Goal: Information Seeking & Learning: Learn about a topic

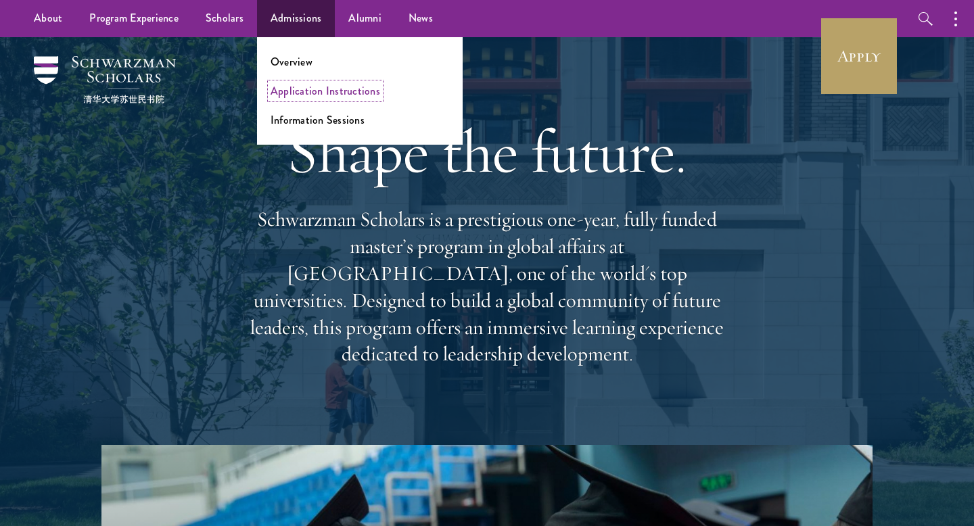
click at [301, 91] on link "Application Instructions" at bounding box center [326, 91] width 110 height 16
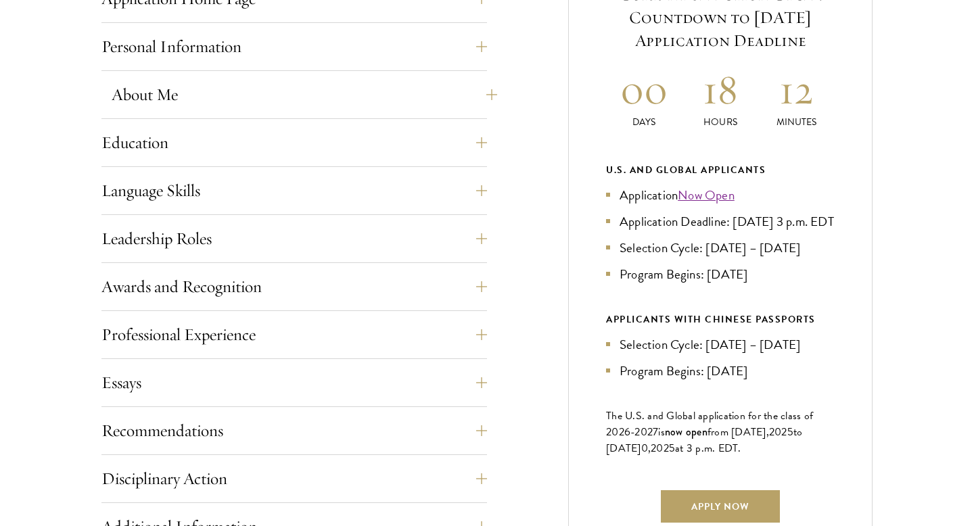
scroll to position [675, 0]
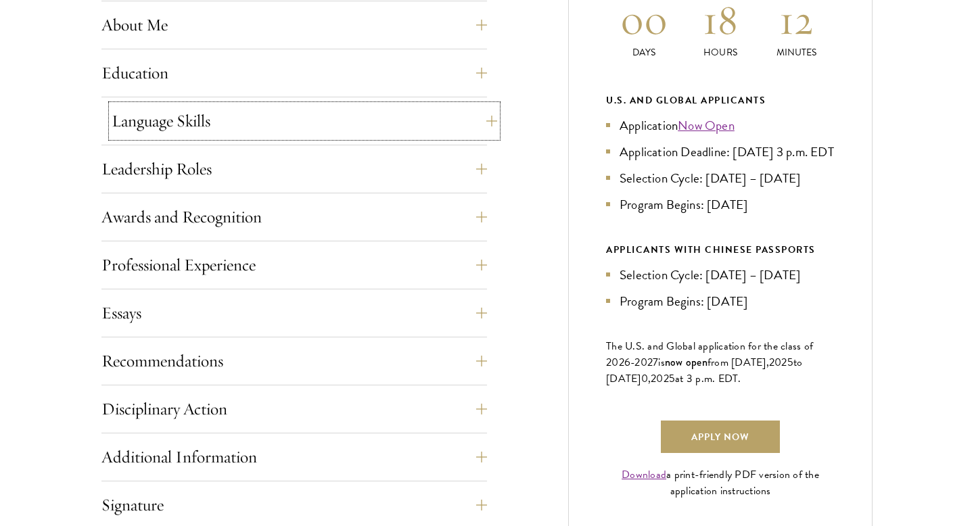
click at [230, 119] on button "Language Skills" at bounding box center [305, 121] width 386 height 32
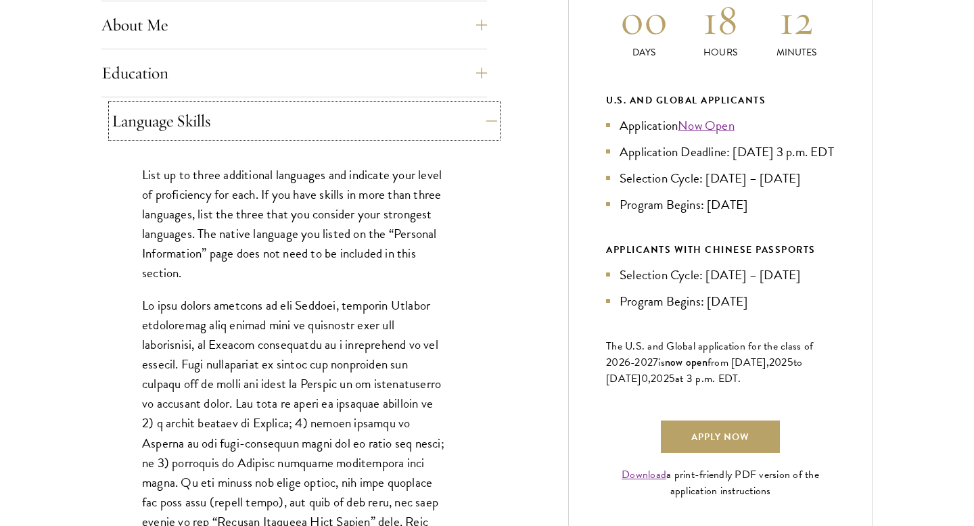
click at [230, 119] on button "Language Skills" at bounding box center [305, 121] width 386 height 32
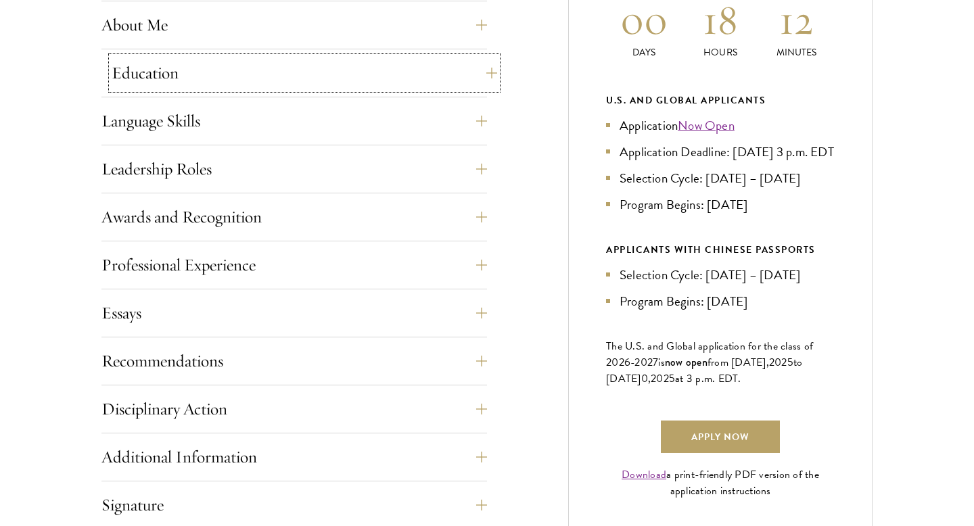
click at [225, 81] on button "Education" at bounding box center [305, 73] width 386 height 32
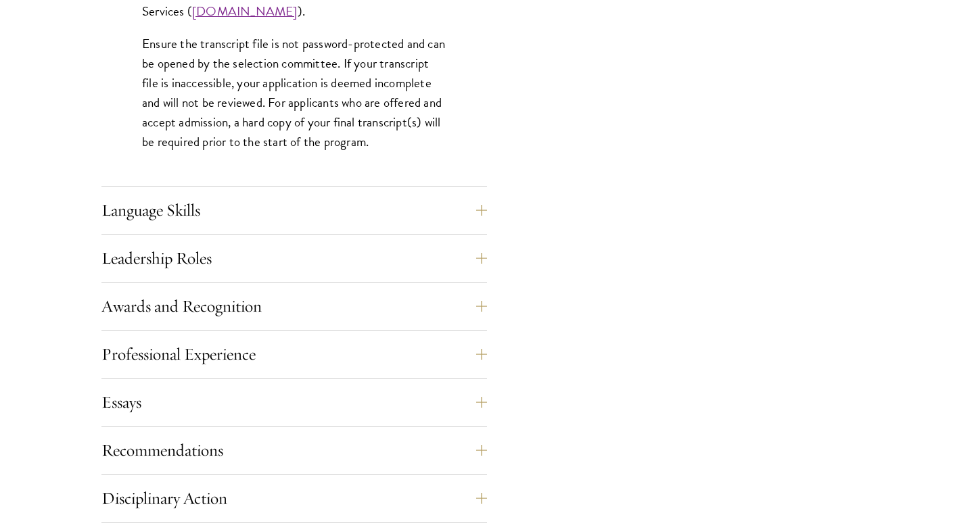
scroll to position [2191, 0]
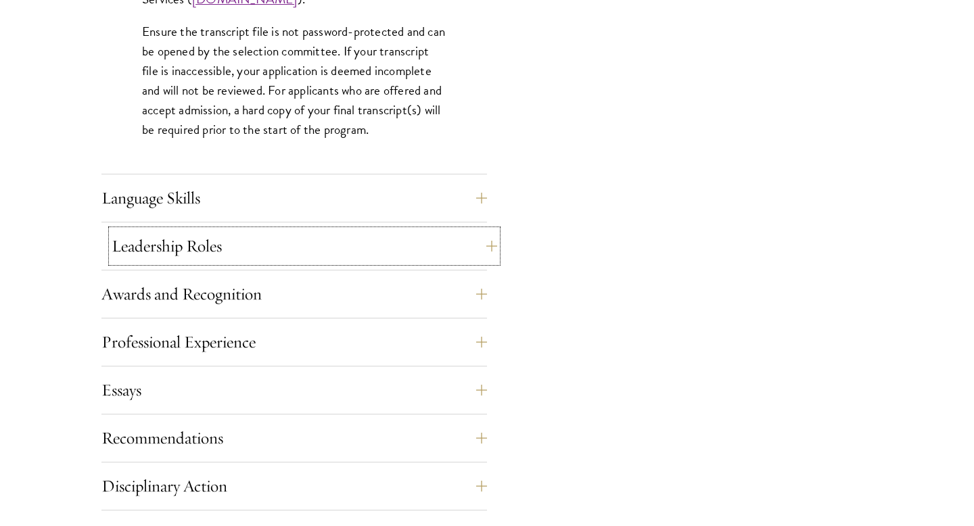
click at [223, 258] on button "Leadership Roles" at bounding box center [305, 246] width 386 height 32
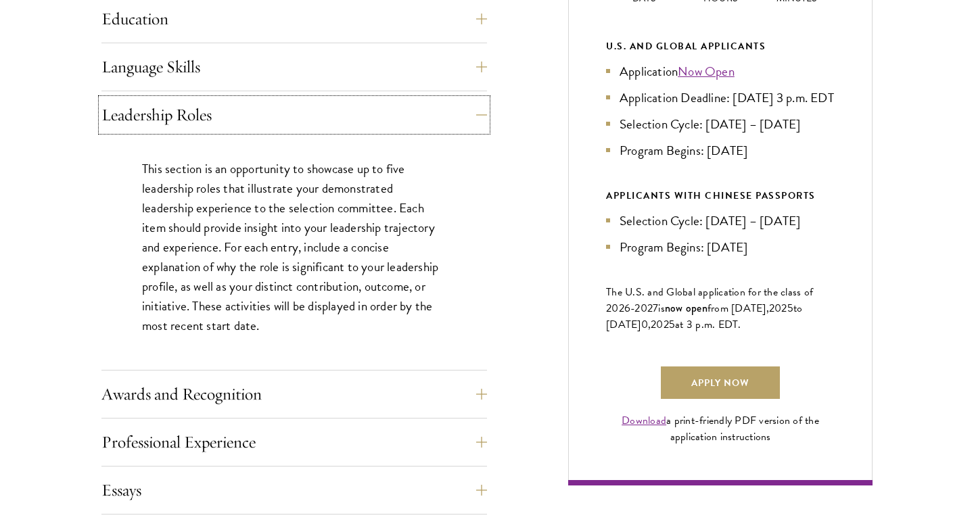
scroll to position [734, 0]
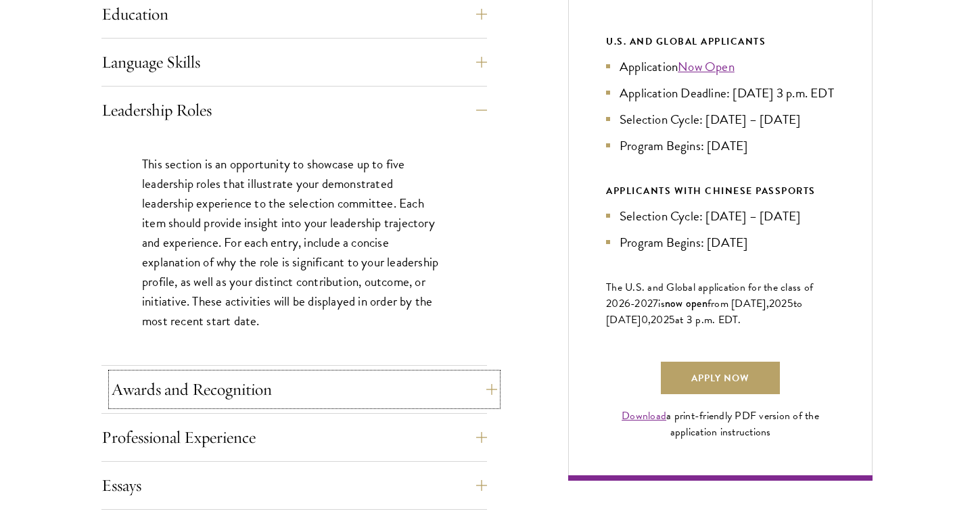
click at [286, 396] on button "Awards and Recognition" at bounding box center [305, 389] width 386 height 32
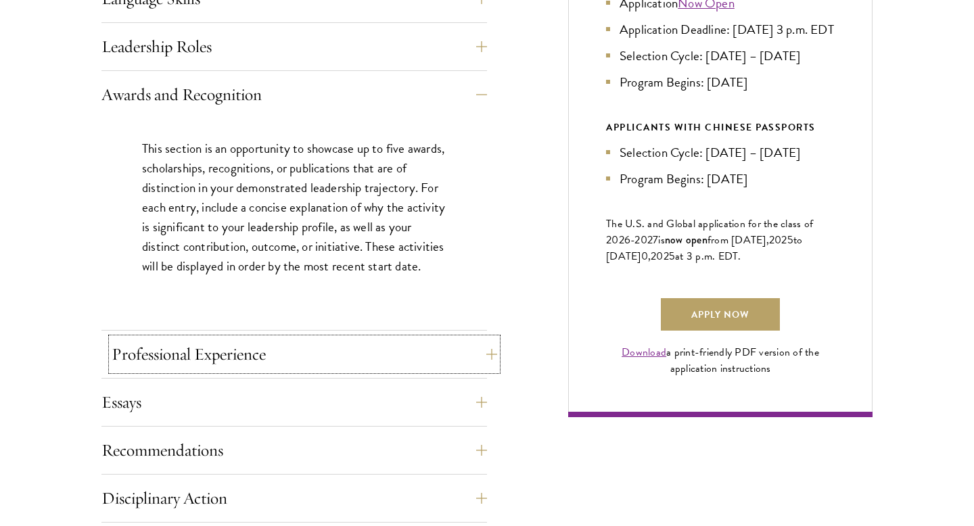
click at [284, 362] on button "Professional Experience" at bounding box center [305, 354] width 386 height 32
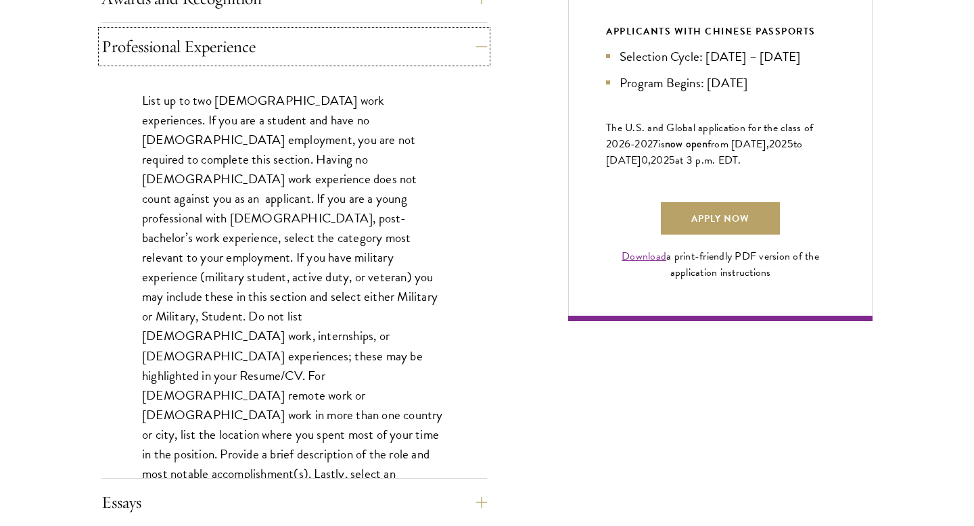
scroll to position [934, 0]
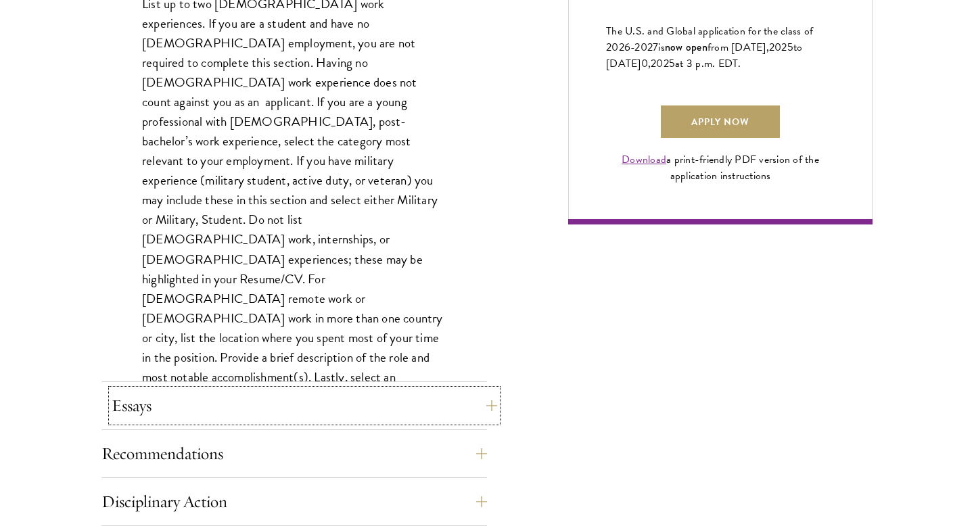
click at [250, 405] on button "Essays" at bounding box center [305, 406] width 386 height 32
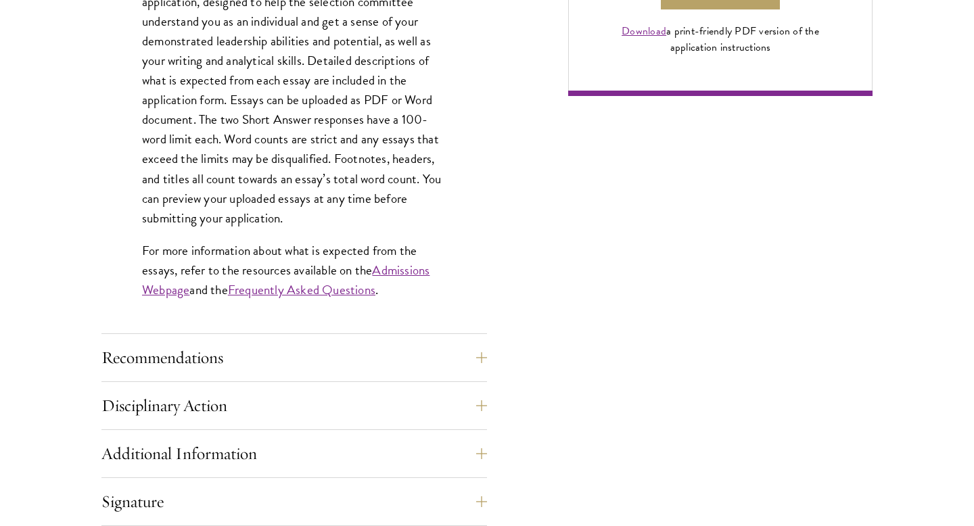
scroll to position [1141, 0]
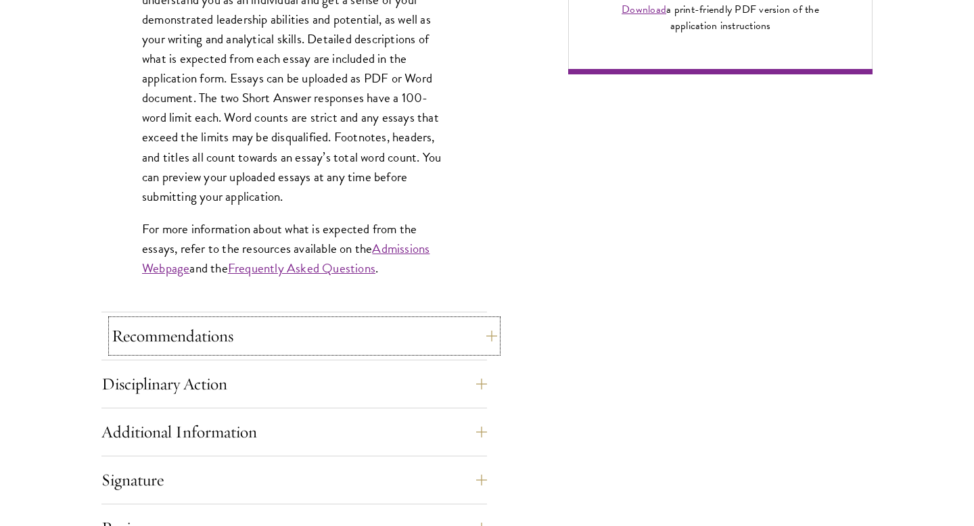
click at [235, 342] on button "Recommendations" at bounding box center [305, 336] width 386 height 32
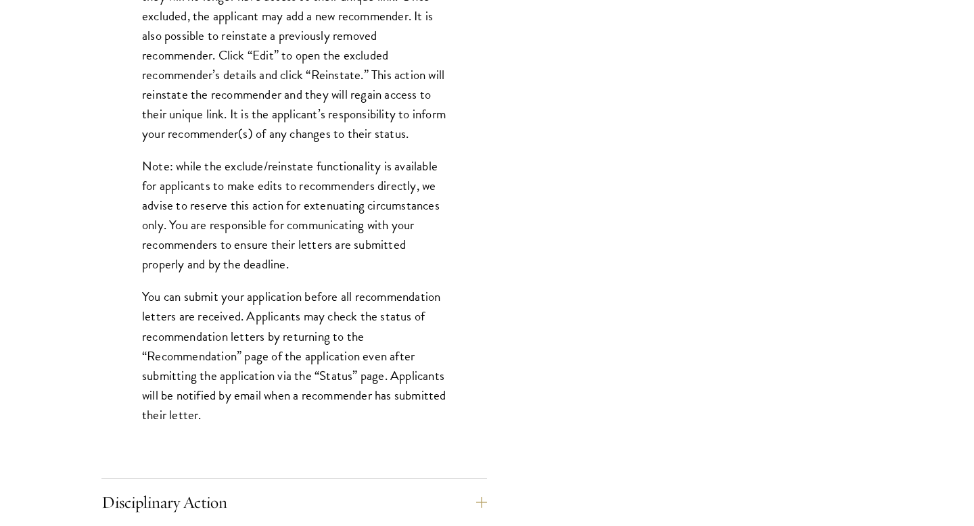
click at [233, 340] on p "You can submit your application before all recommendation letters are received.…" at bounding box center [294, 355] width 304 height 137
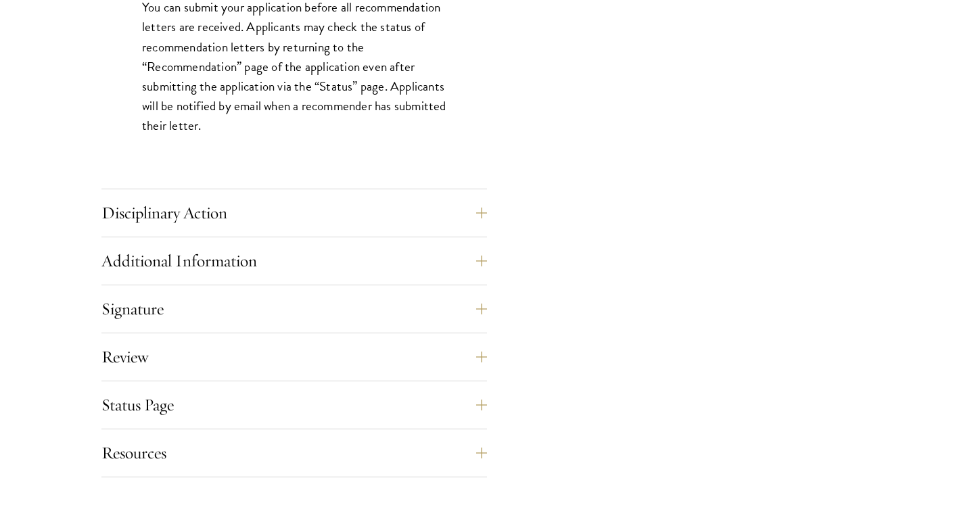
scroll to position [2055, 0]
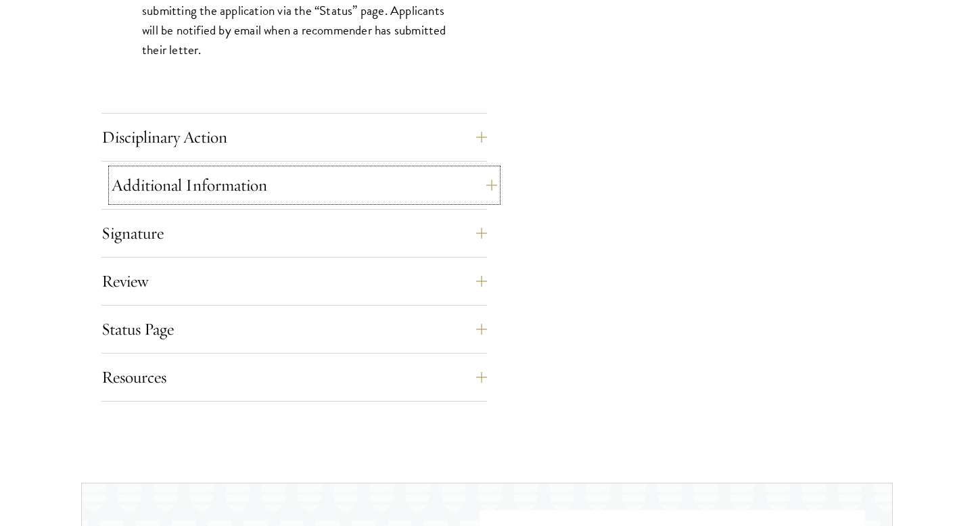
click at [296, 187] on button "Additional Information" at bounding box center [305, 185] width 386 height 32
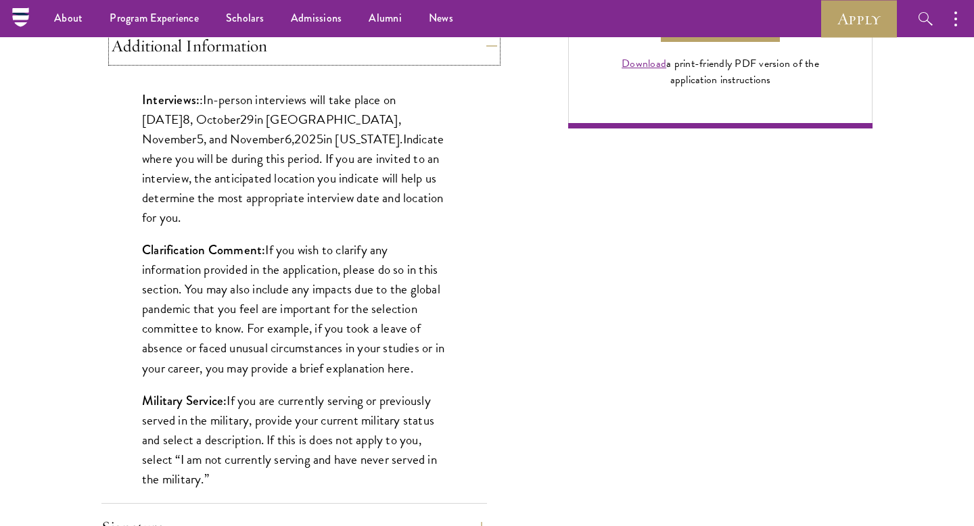
scroll to position [1060, 0]
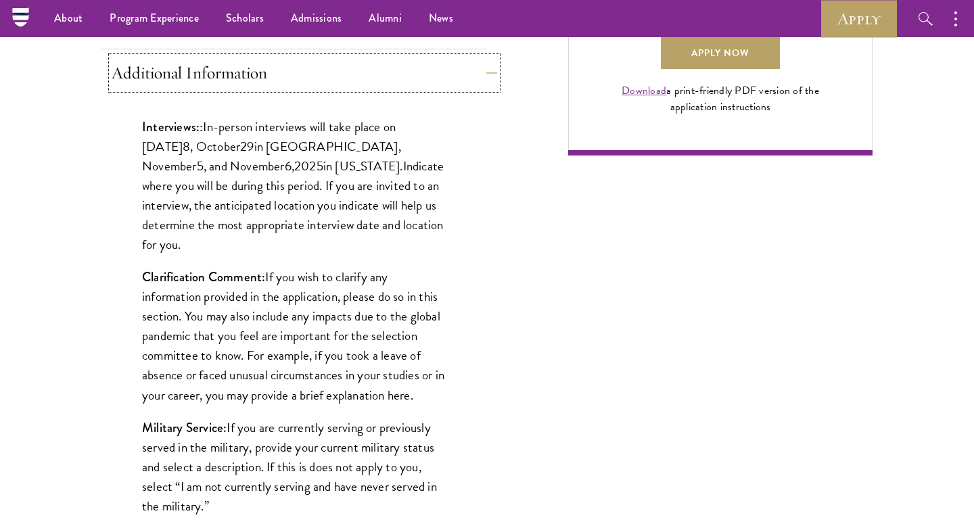
click at [296, 76] on button "Additional Information" at bounding box center [305, 73] width 386 height 32
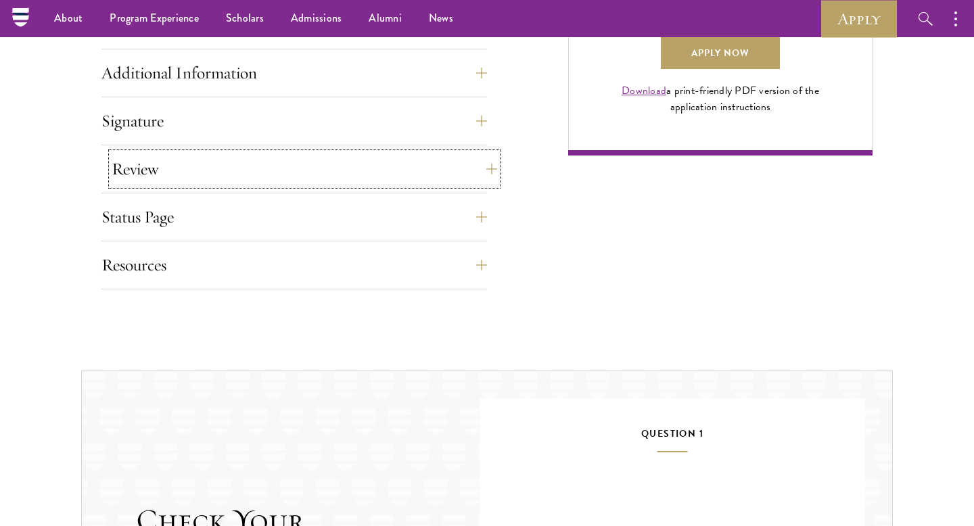
click at [248, 162] on button "Review" at bounding box center [305, 169] width 386 height 32
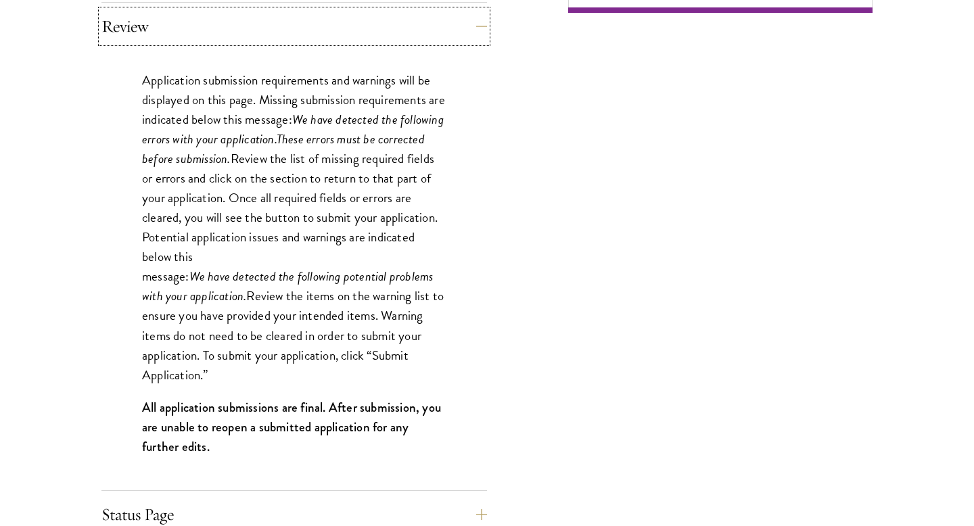
scroll to position [1203, 0]
click at [231, 37] on button "Review" at bounding box center [305, 25] width 386 height 32
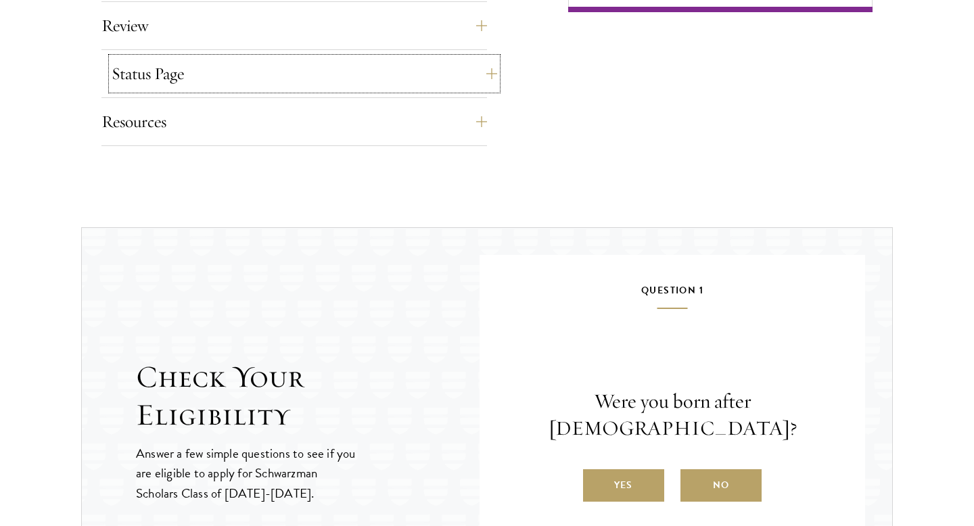
click at [242, 79] on button "Status Page" at bounding box center [305, 74] width 386 height 32
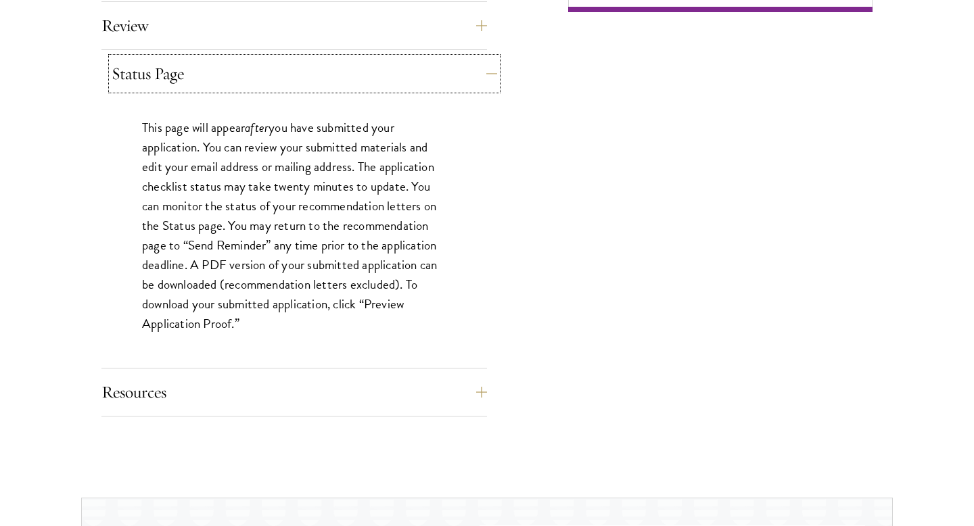
click at [242, 79] on button "Status Page" at bounding box center [305, 74] width 386 height 32
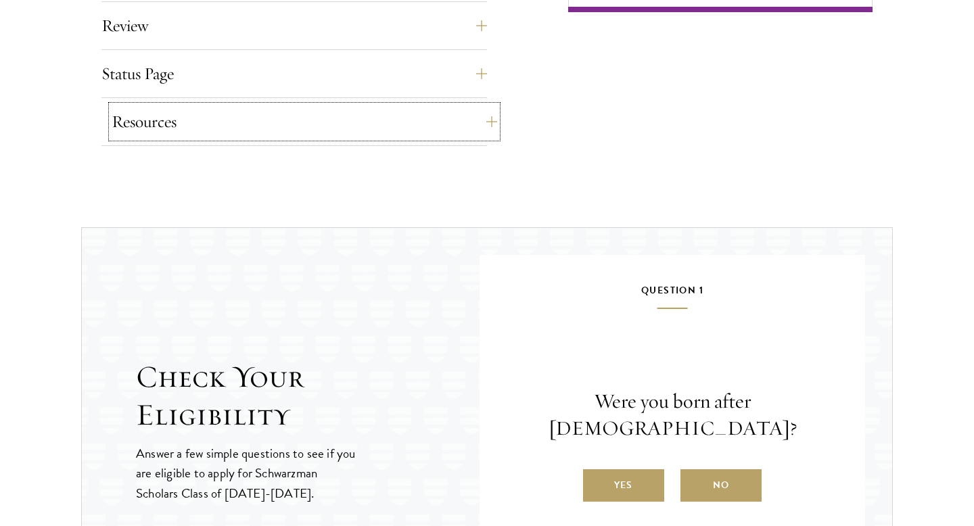
click at [234, 114] on button "Resources" at bounding box center [305, 122] width 386 height 32
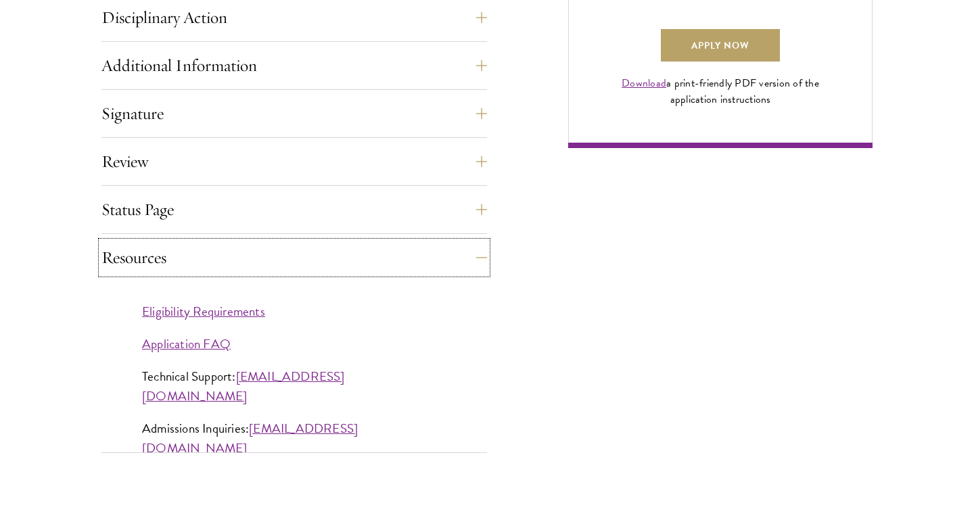
scroll to position [1098, 0]
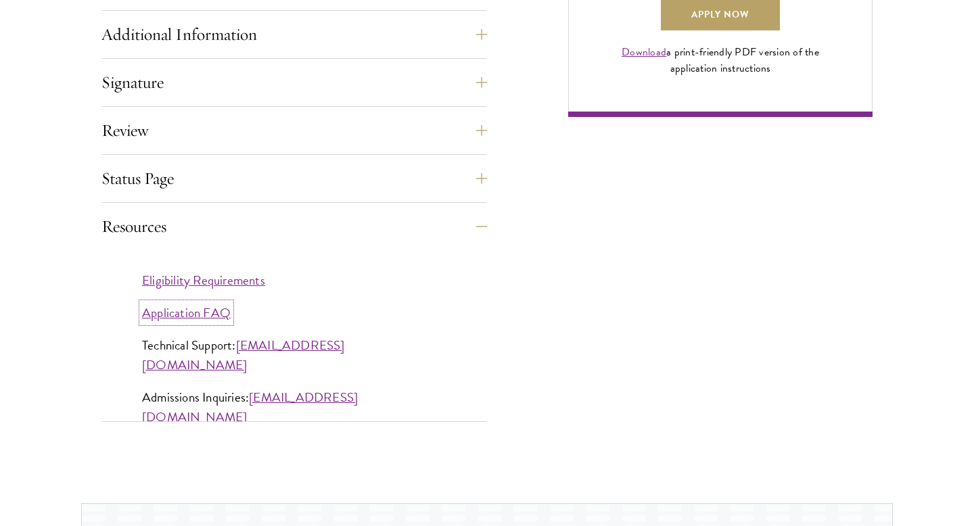
click at [190, 314] on link "Application FAQ" at bounding box center [186, 313] width 89 height 20
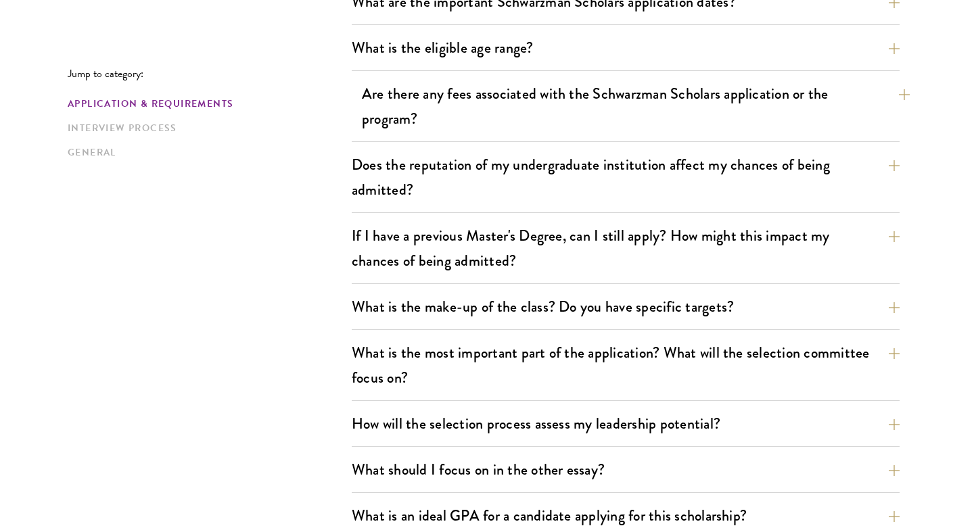
scroll to position [469, 0]
click at [407, 68] on div "What is the eligible age range? Candidates must be at least 18 but not yet 29 y…" at bounding box center [626, 51] width 548 height 39
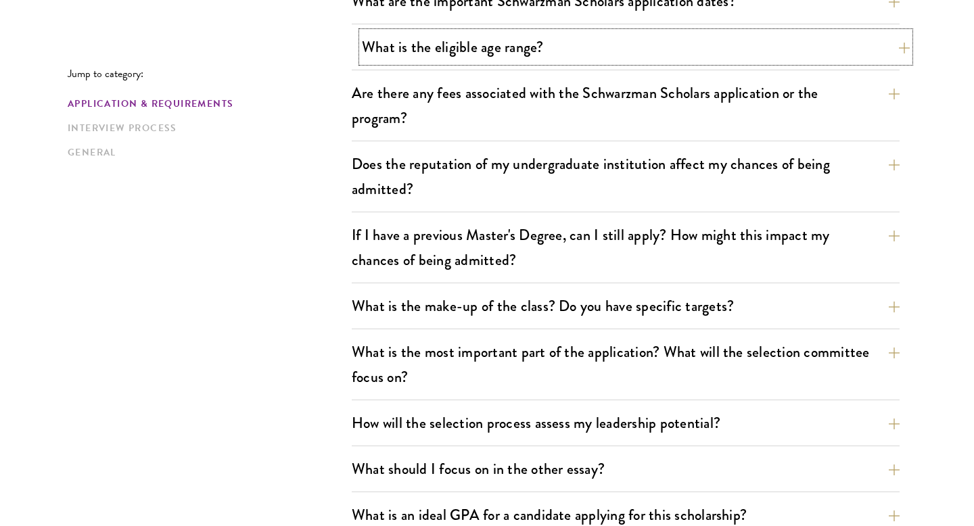
click at [407, 59] on button "What is the eligible age range?" at bounding box center [636, 47] width 548 height 30
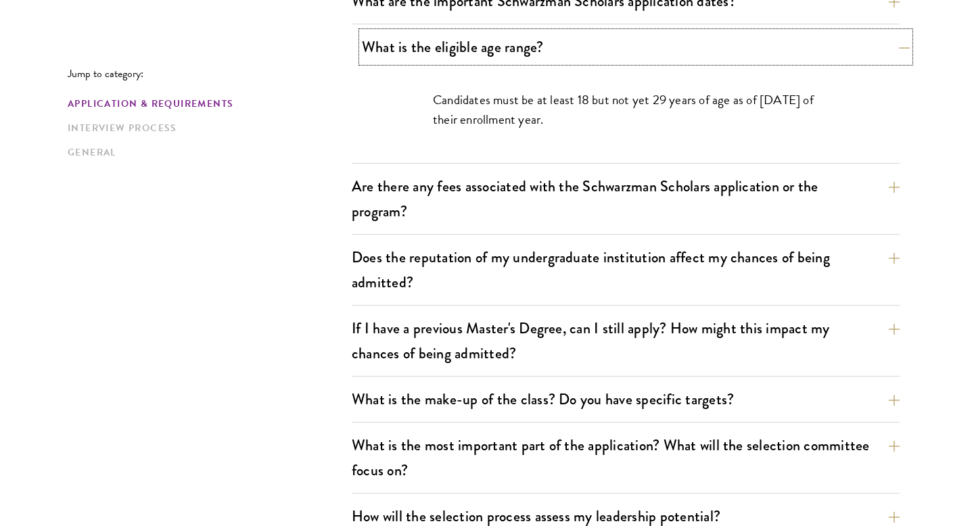
click at [407, 58] on button "What is the eligible age range?" at bounding box center [636, 47] width 548 height 30
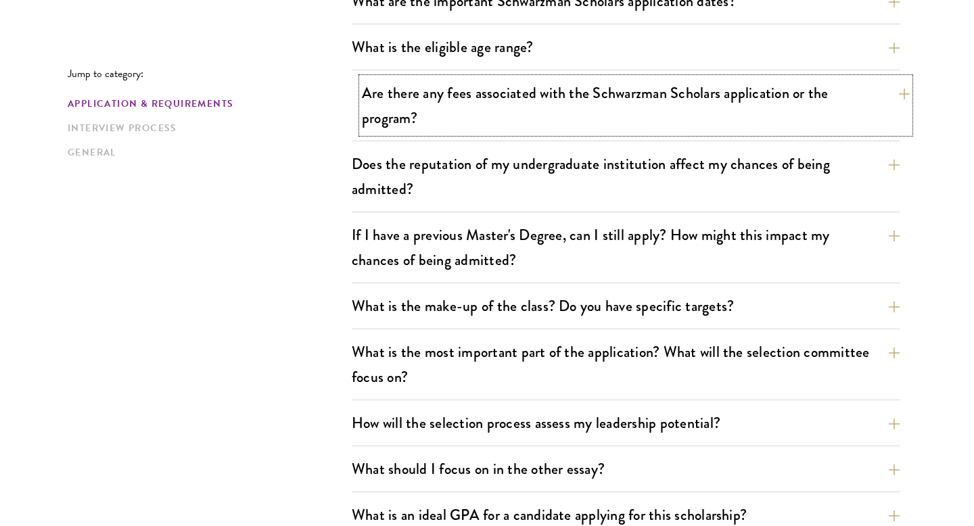
click at [398, 115] on button "Are there any fees associated with the Schwarzman Scholars application or the p…" at bounding box center [636, 105] width 548 height 55
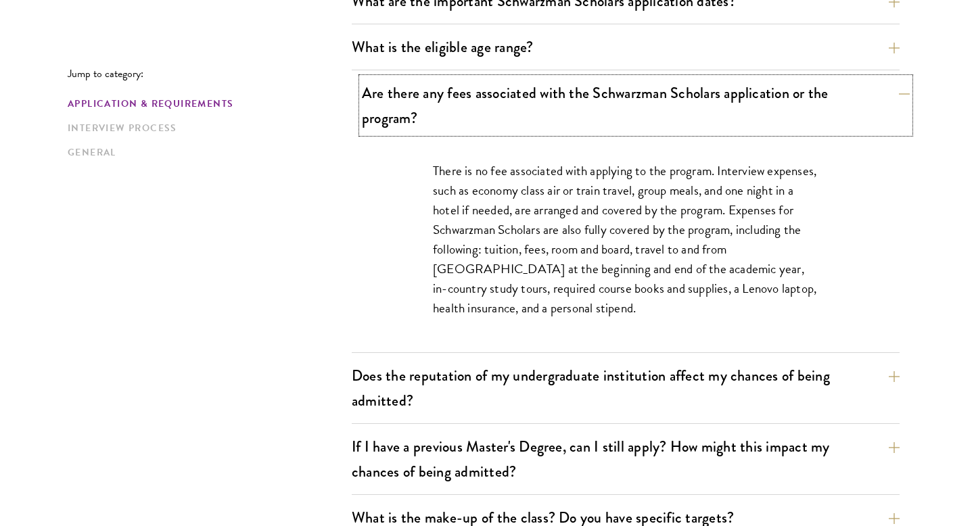
click at [398, 115] on button "Are there any fees associated with the Schwarzman Scholars application or the p…" at bounding box center [636, 105] width 548 height 55
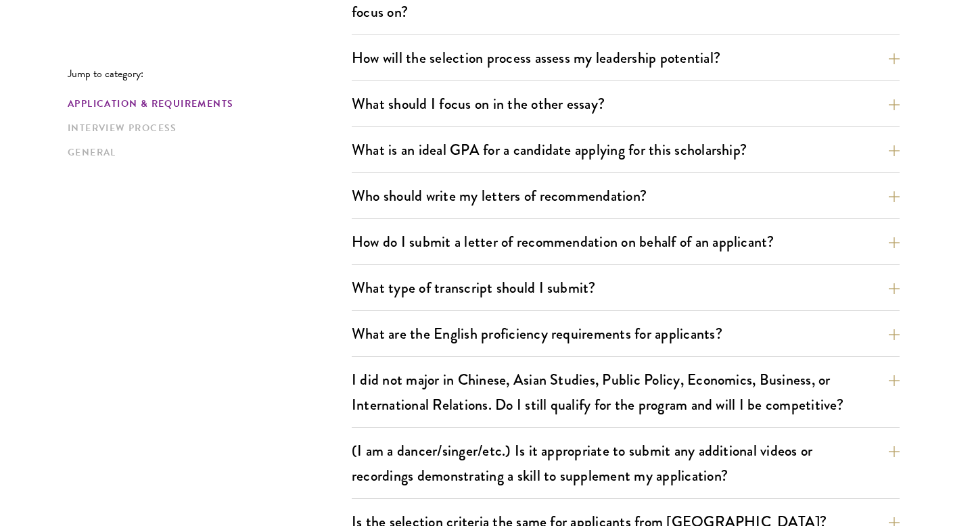
scroll to position [837, 0]
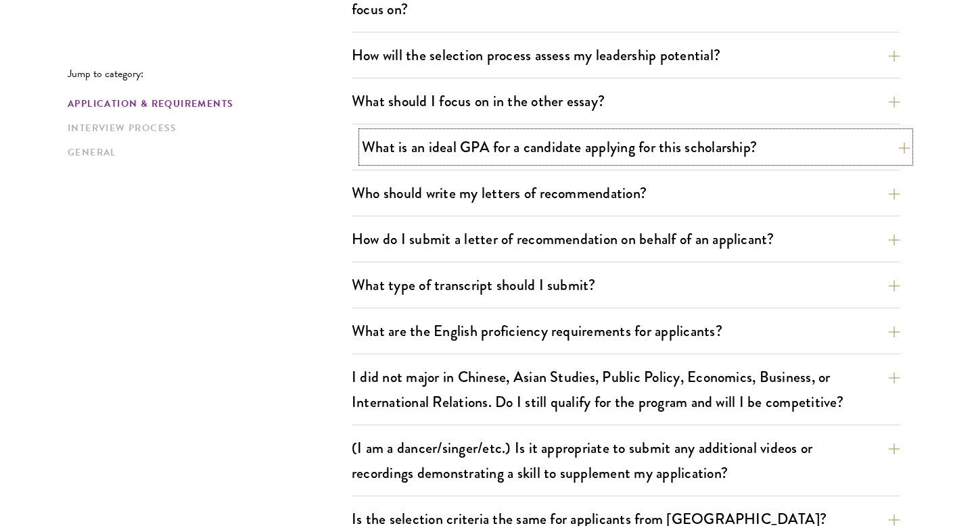
click at [387, 139] on button "What is an ideal GPA for a candidate applying for this scholarship?" at bounding box center [636, 147] width 548 height 30
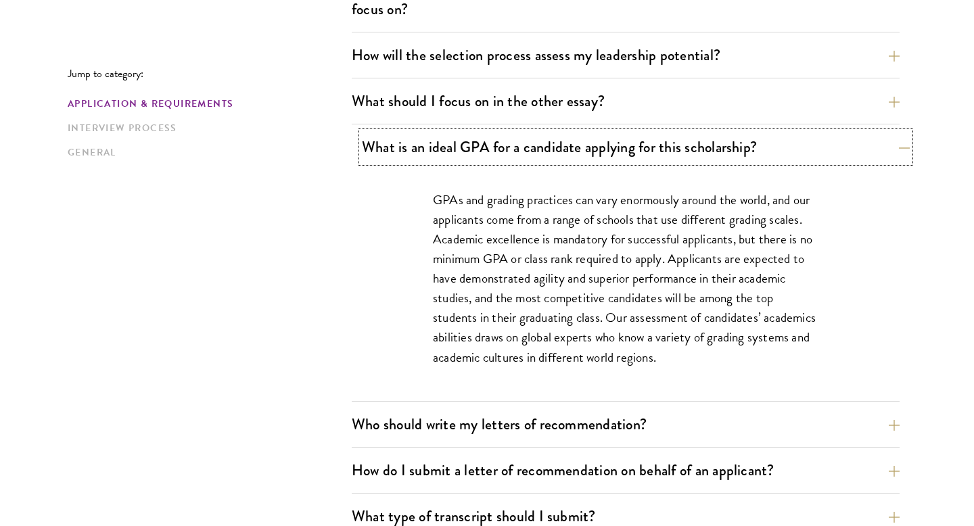
click at [386, 139] on button "What is an ideal GPA for a candidate applying for this scholarship?" at bounding box center [636, 147] width 548 height 30
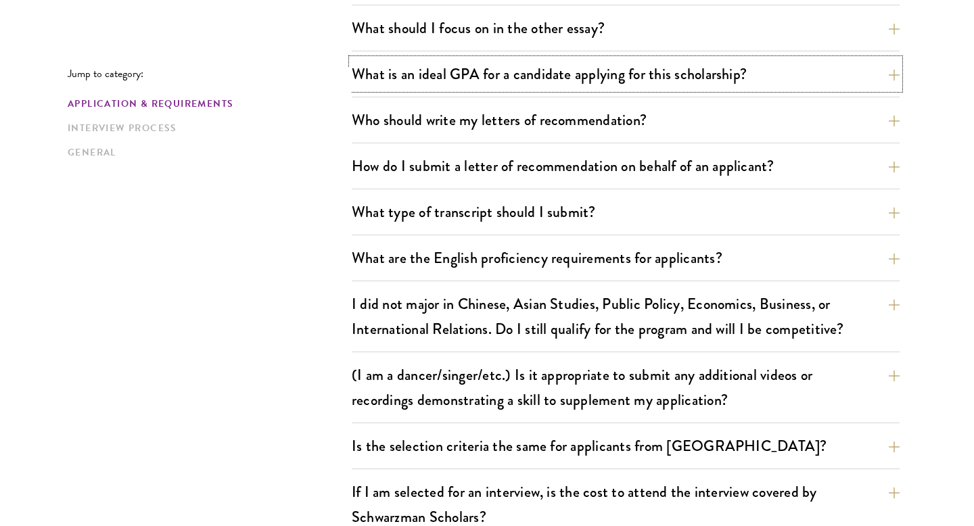
scroll to position [911, 0]
click at [375, 131] on button "Who should write my letters of recommendation?" at bounding box center [636, 119] width 548 height 30
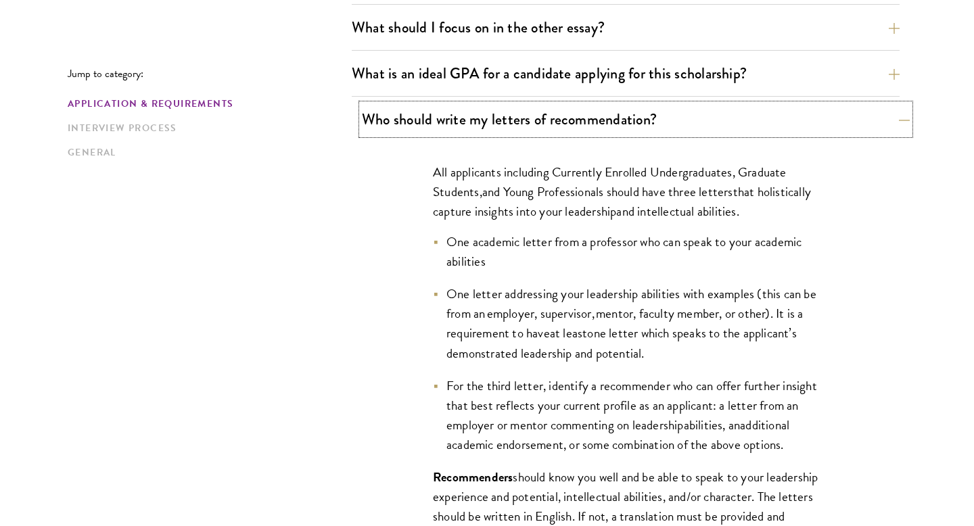
click at [375, 131] on button "Who should write my letters of recommendation?" at bounding box center [636, 119] width 548 height 30
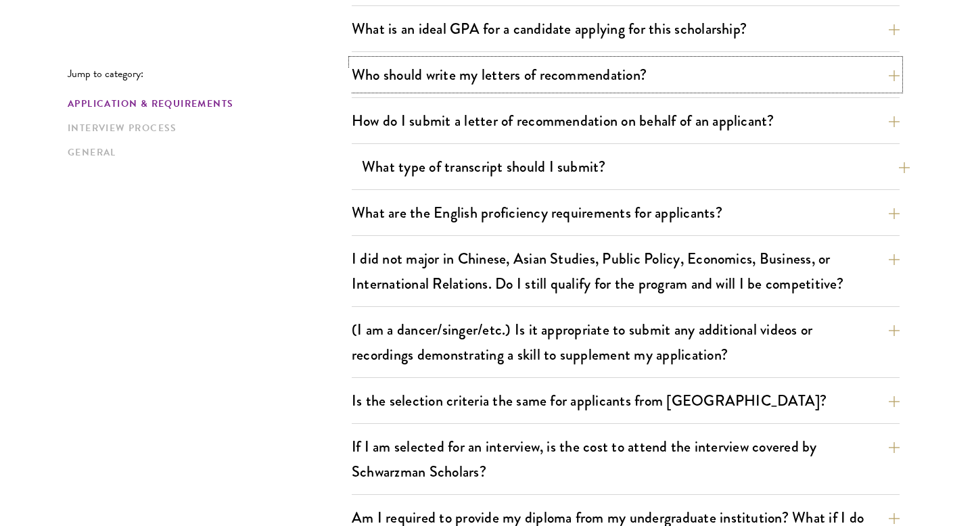
scroll to position [957, 0]
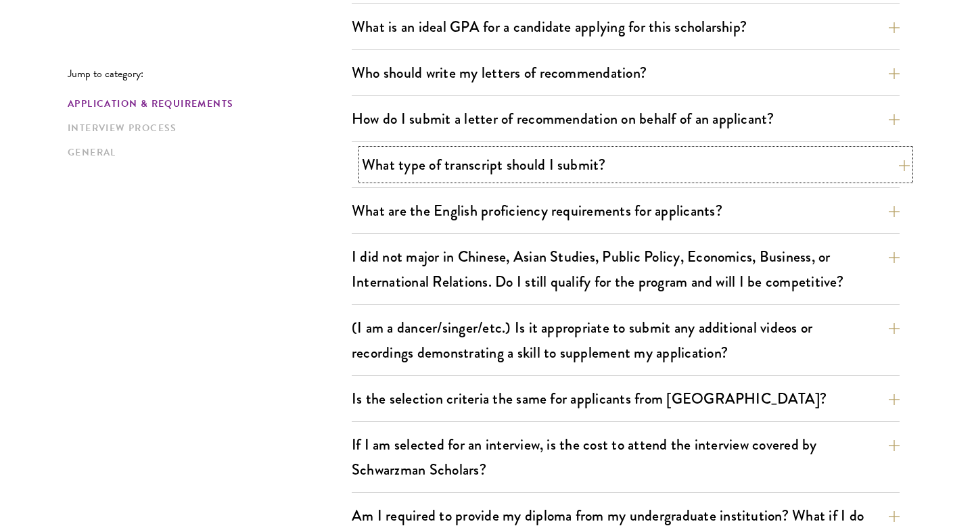
click at [382, 165] on button "What type of transcript should I submit?" at bounding box center [636, 165] width 548 height 30
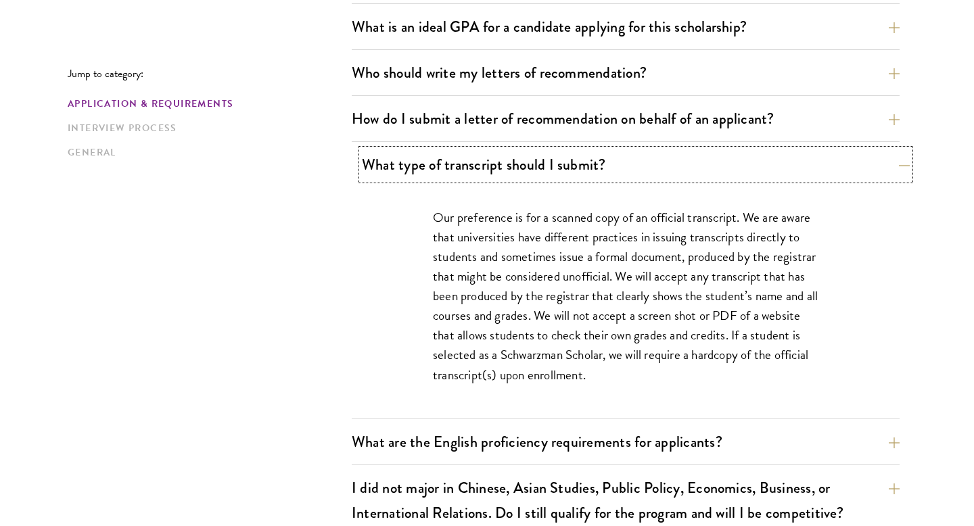
click at [382, 165] on button "What type of transcript should I submit?" at bounding box center [636, 165] width 548 height 30
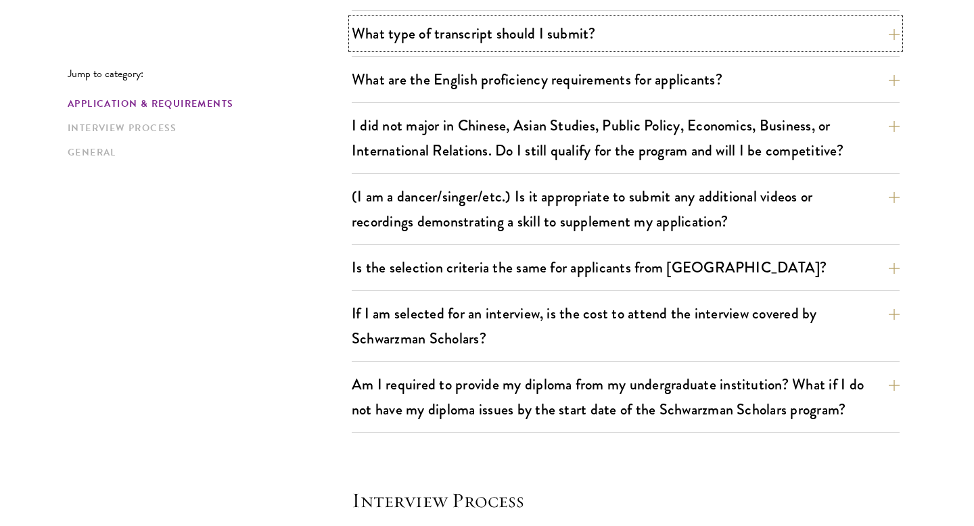
scroll to position [1089, 0]
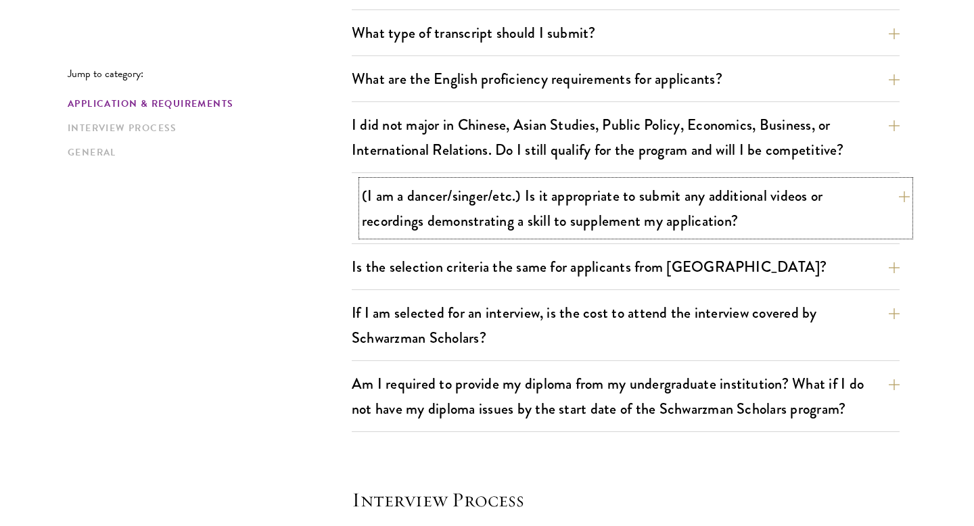
click at [380, 212] on button "(I am a dancer/singer/etc.) Is it appropriate to submit any additional videos o…" at bounding box center [636, 208] width 548 height 55
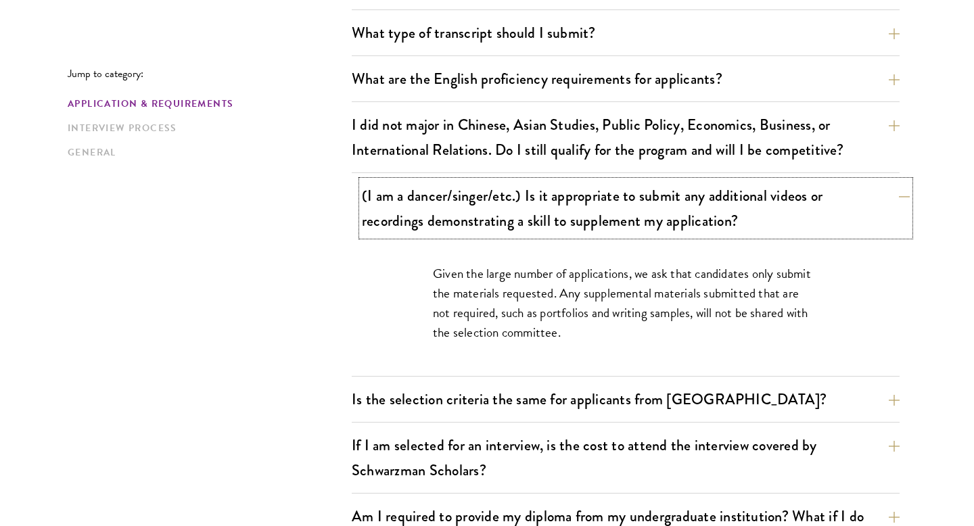
click at [380, 211] on button "(I am a dancer/singer/etc.) Is it appropriate to submit any additional videos o…" at bounding box center [636, 208] width 548 height 55
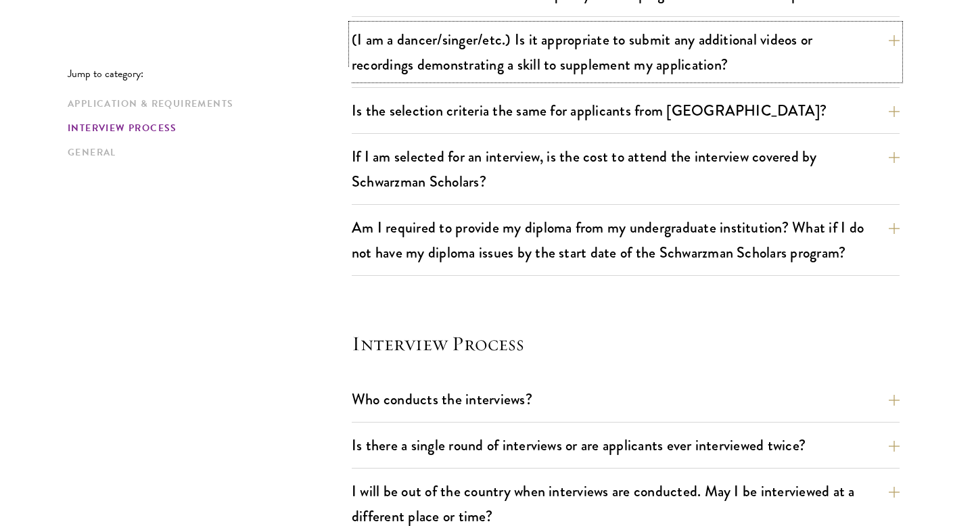
scroll to position [1246, 0]
click at [380, 188] on button "If I am selected for an interview, is the cost to attend the interview covered …" at bounding box center [636, 168] width 548 height 55
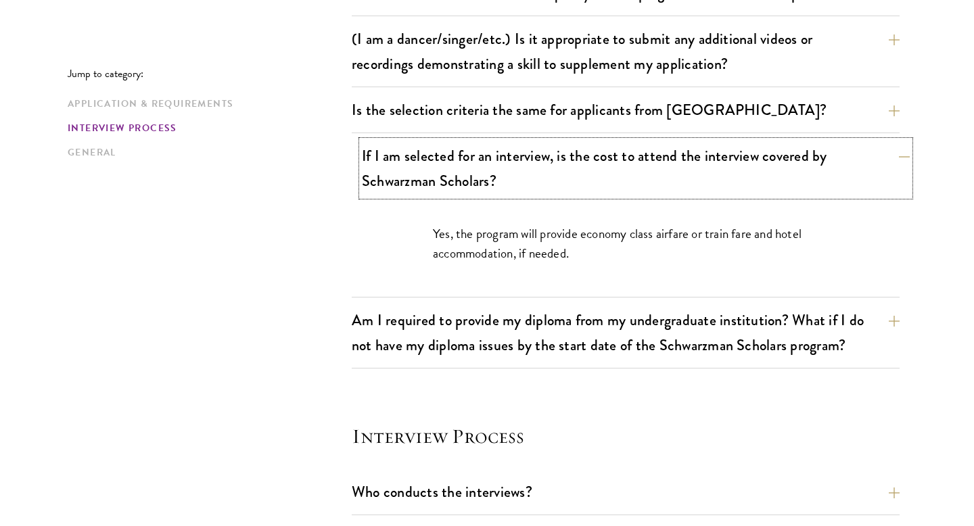
click at [380, 188] on button "If I am selected for an interview, is the cost to attend the interview covered …" at bounding box center [636, 168] width 548 height 55
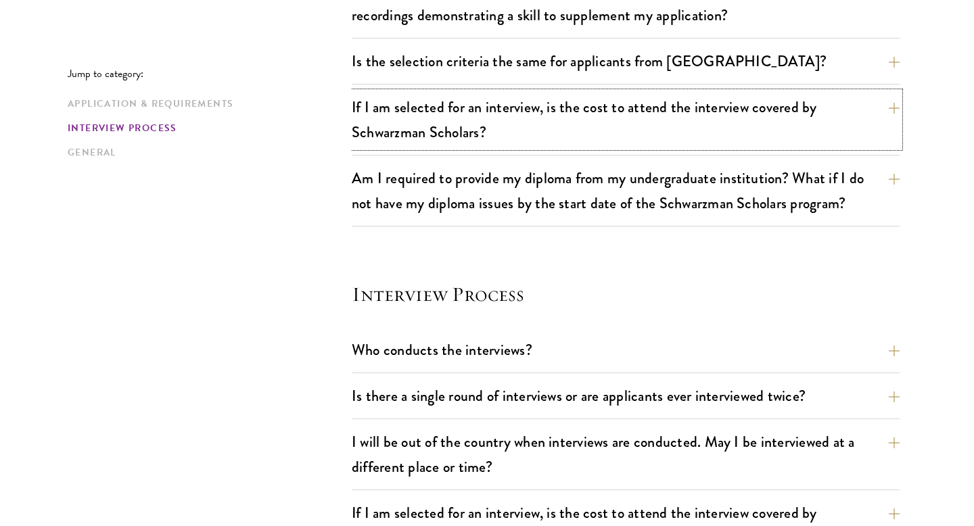
scroll to position [1296, 0]
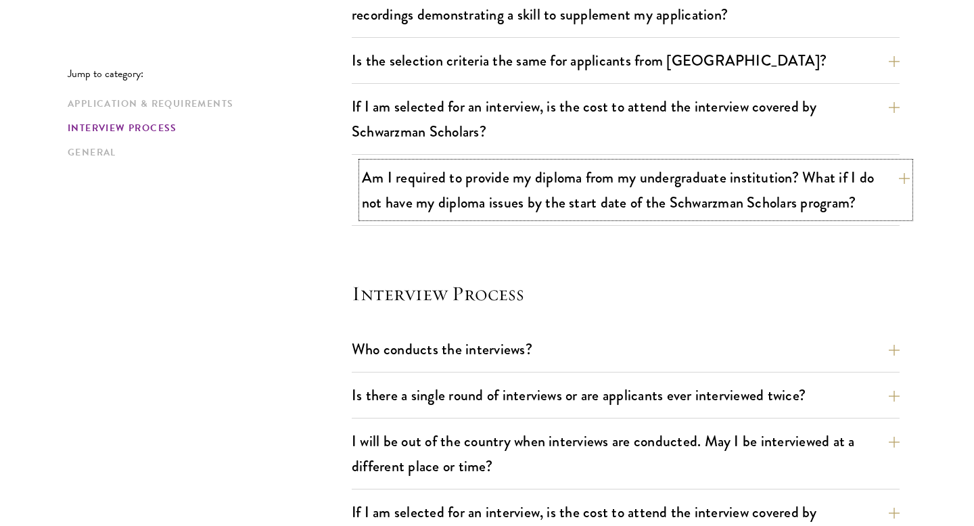
click at [369, 207] on button "Am I required to provide my diploma from my undergraduate institution? What if …" at bounding box center [636, 189] width 548 height 55
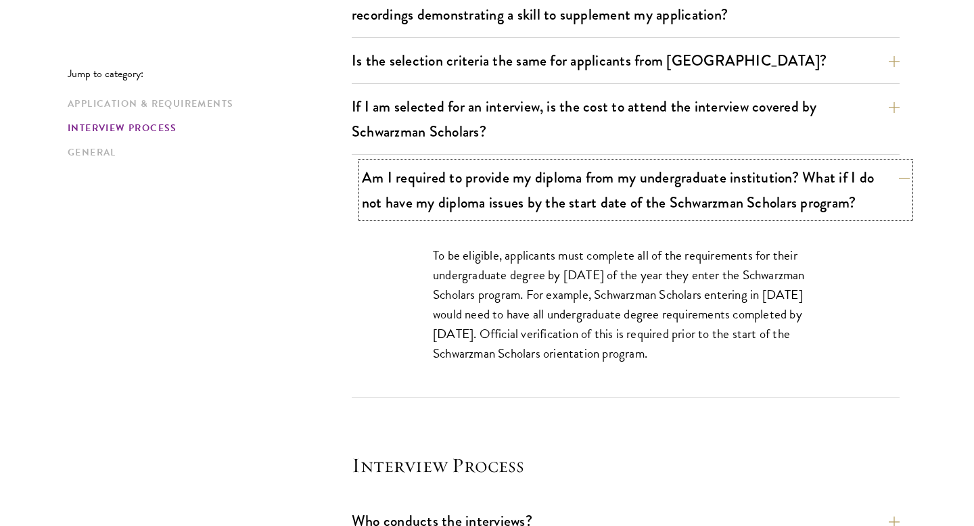
click at [369, 207] on button "Am I required to provide my diploma from my undergraduate institution? What if …" at bounding box center [636, 189] width 548 height 55
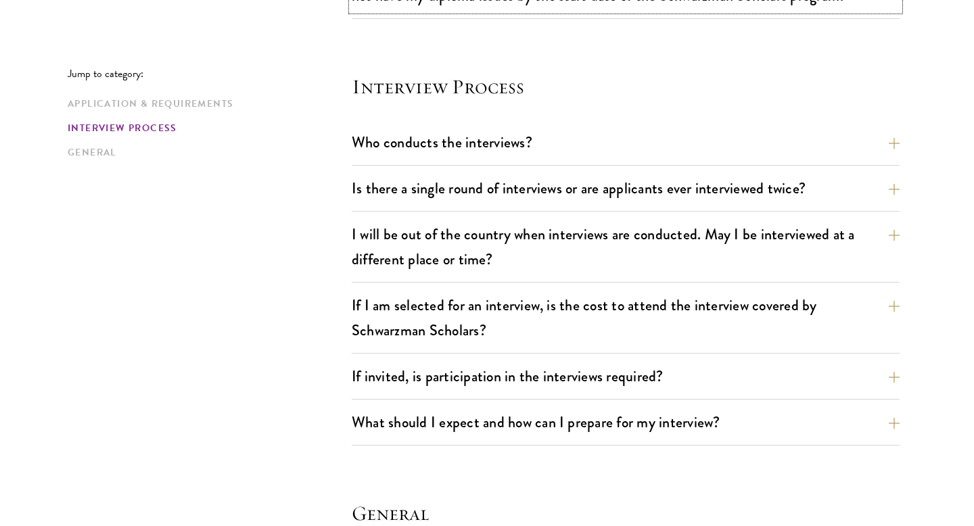
scroll to position [1510, 0]
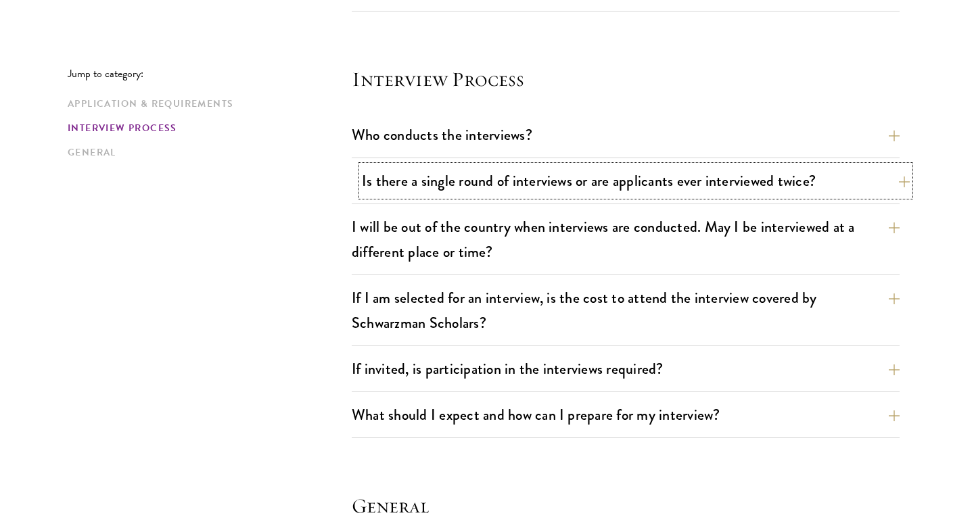
click at [364, 191] on button "Is there a single round of interviews or are applicants ever interviewed twice?" at bounding box center [636, 181] width 548 height 30
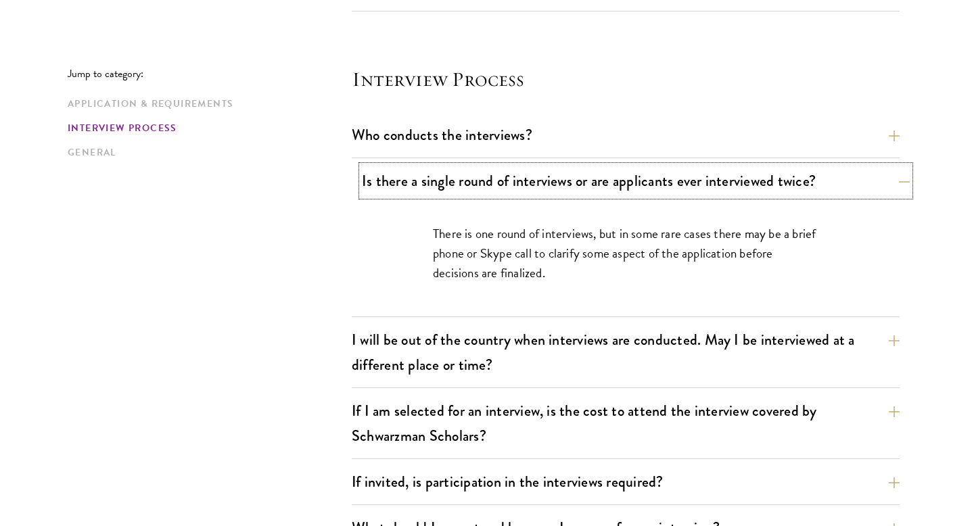
click at [364, 191] on button "Is there a single round of interviews or are applicants ever interviewed twice?" at bounding box center [636, 181] width 548 height 30
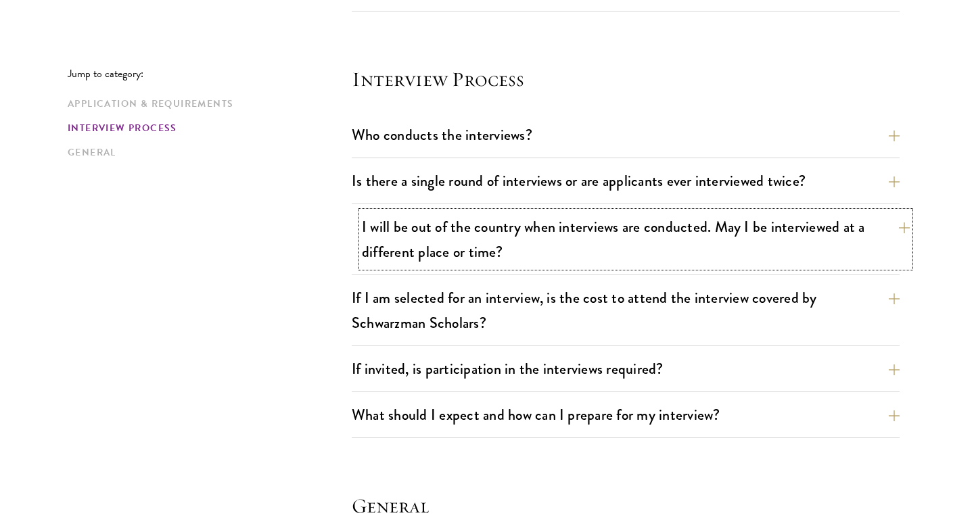
click at [554, 252] on button "I will be out of the country when interviews are conducted. May I be interviewe…" at bounding box center [636, 239] width 548 height 55
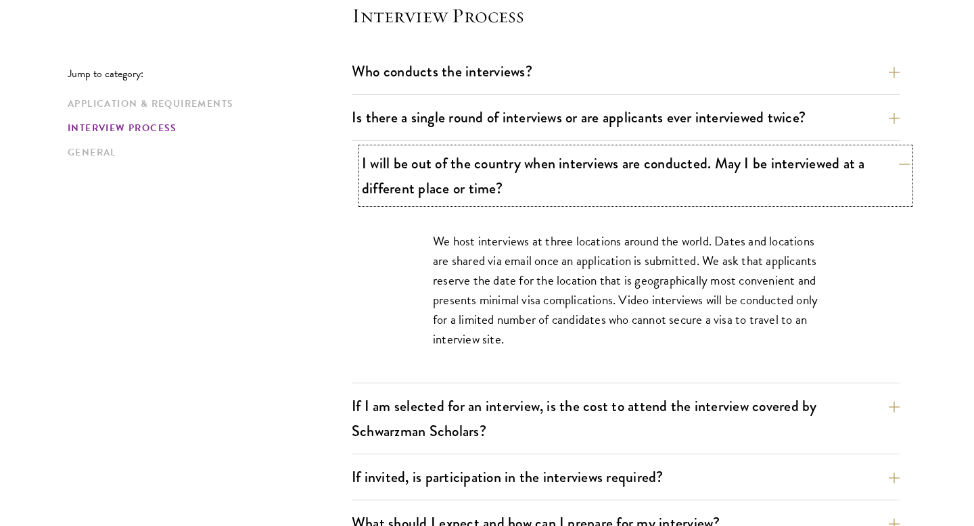
scroll to position [1614, 0]
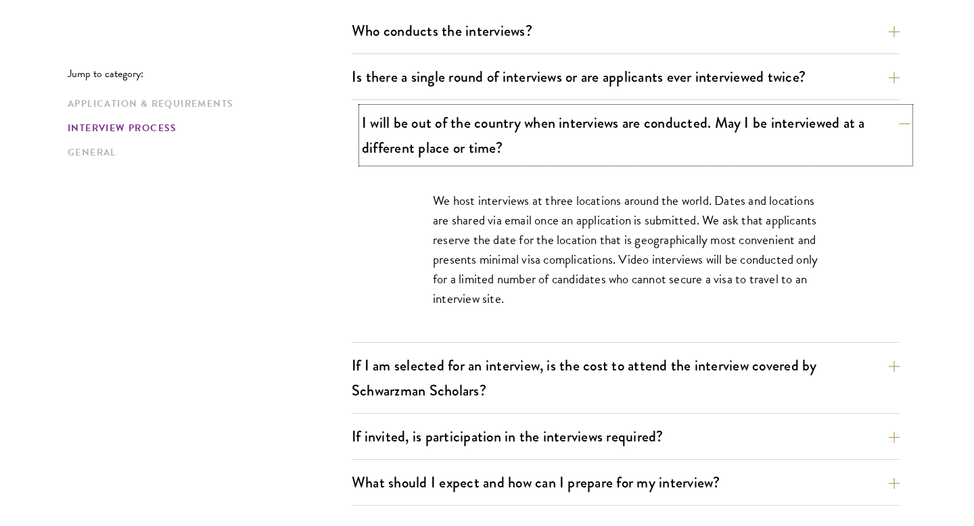
click at [470, 157] on button "I will be out of the country when interviews are conducted. May I be interviewe…" at bounding box center [636, 135] width 548 height 55
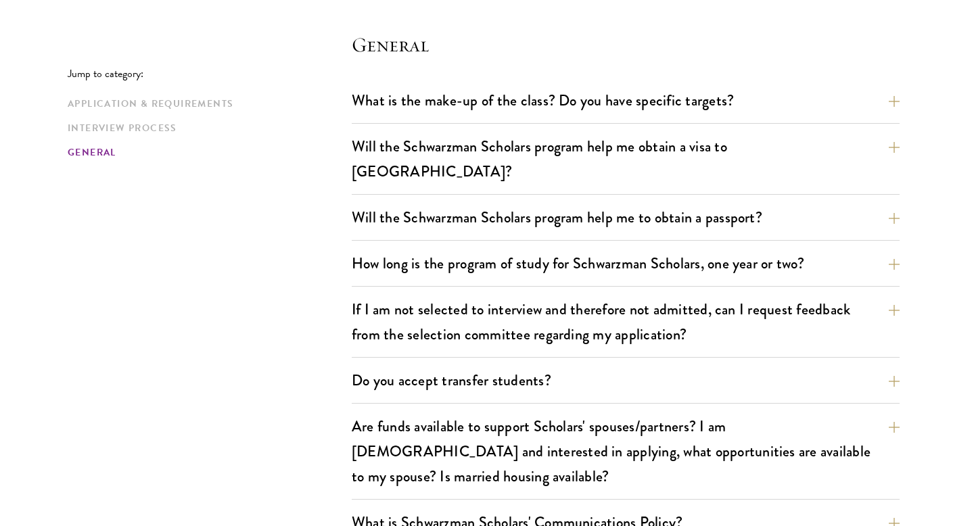
scroll to position [1982, 0]
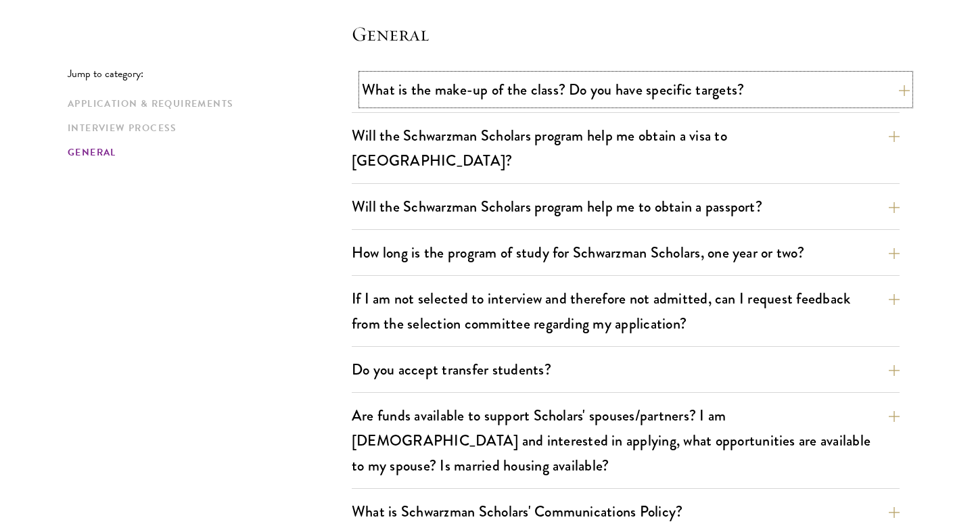
click at [416, 92] on button "What is the make-up of the class? Do you have specific targets?" at bounding box center [636, 89] width 548 height 30
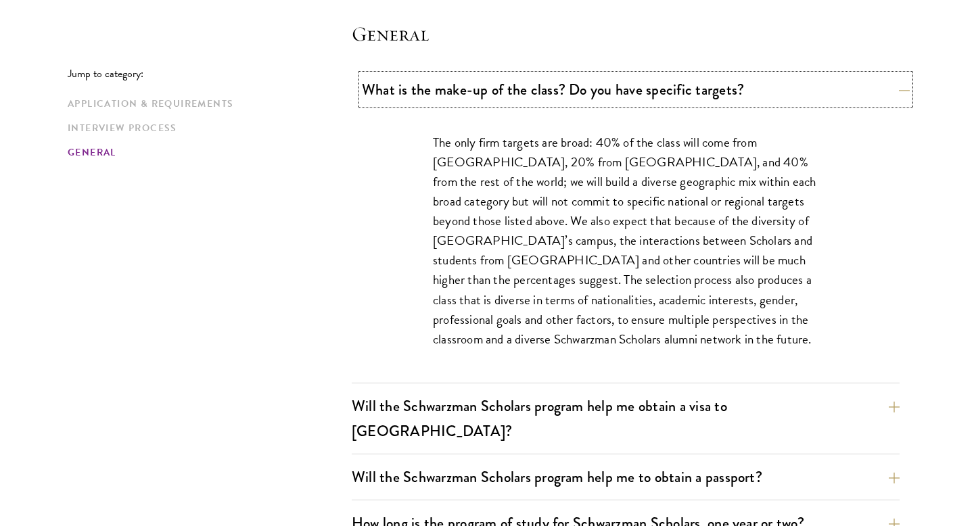
click at [416, 92] on button "What is the make-up of the class? Do you have specific targets?" at bounding box center [636, 89] width 548 height 30
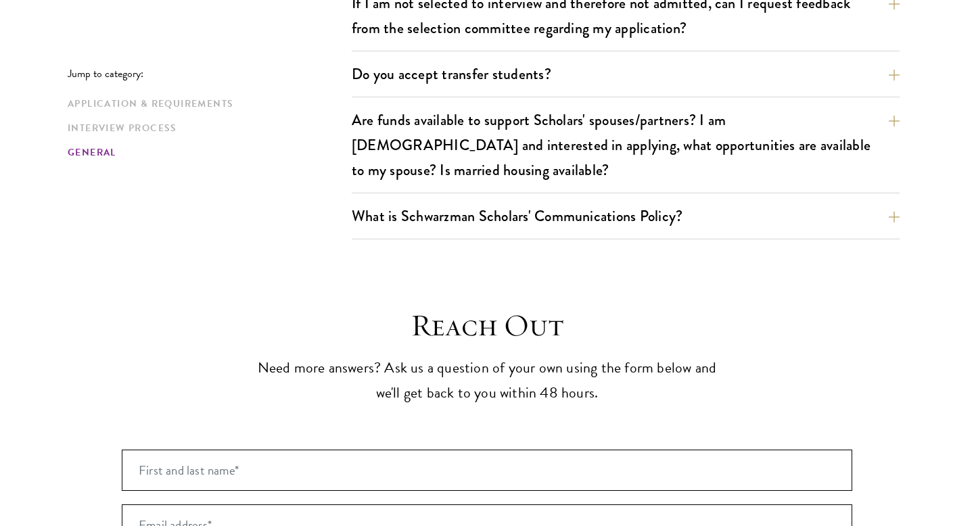
scroll to position [2279, 0]
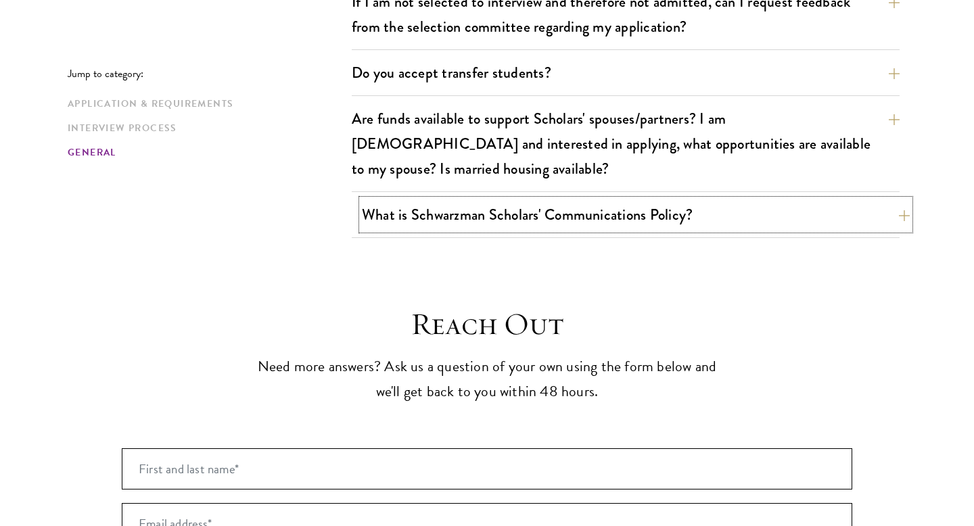
click at [413, 200] on button "What is Schwarzman Scholars' Communications Policy?" at bounding box center [636, 215] width 548 height 30
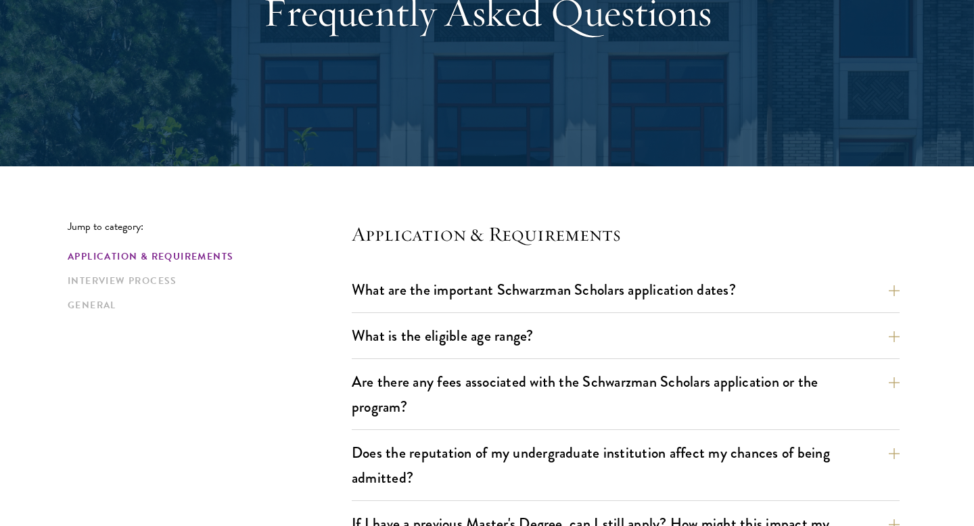
scroll to position [276, 0]
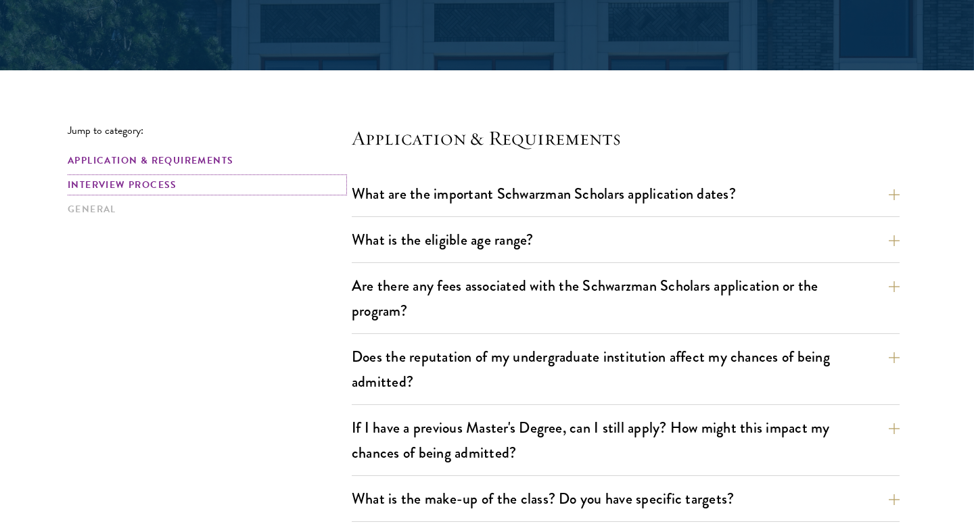
click at [175, 185] on link "Interview Process" at bounding box center [206, 185] width 276 height 14
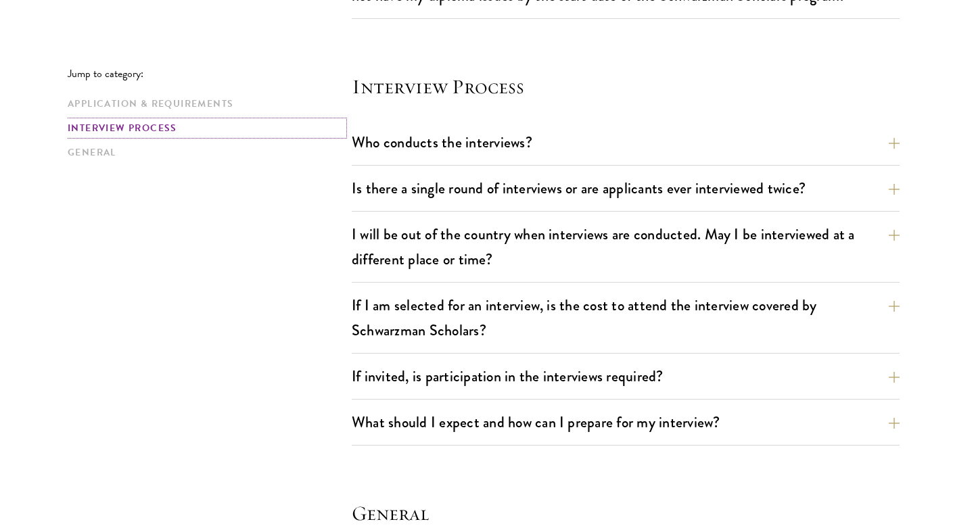
scroll to position [1508, 0]
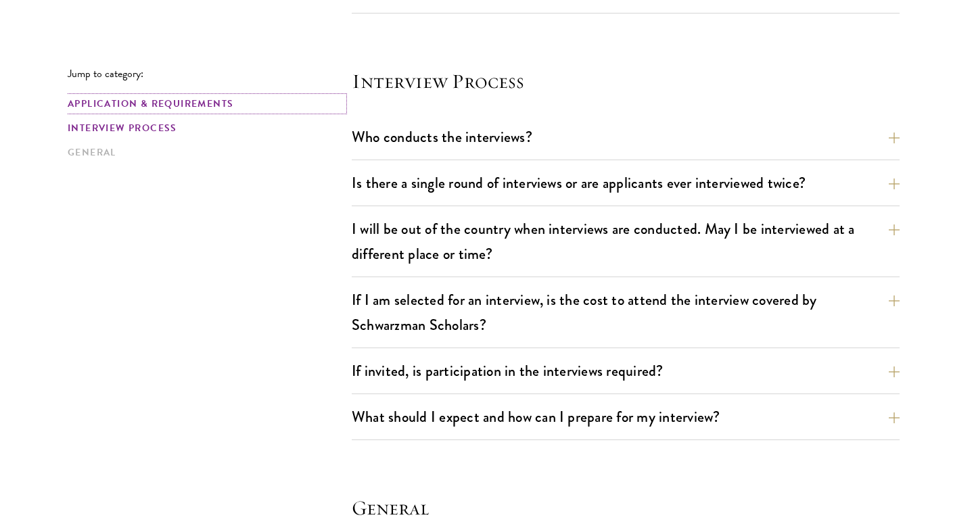
click at [160, 98] on link "Application & Requirements" at bounding box center [206, 104] width 276 height 14
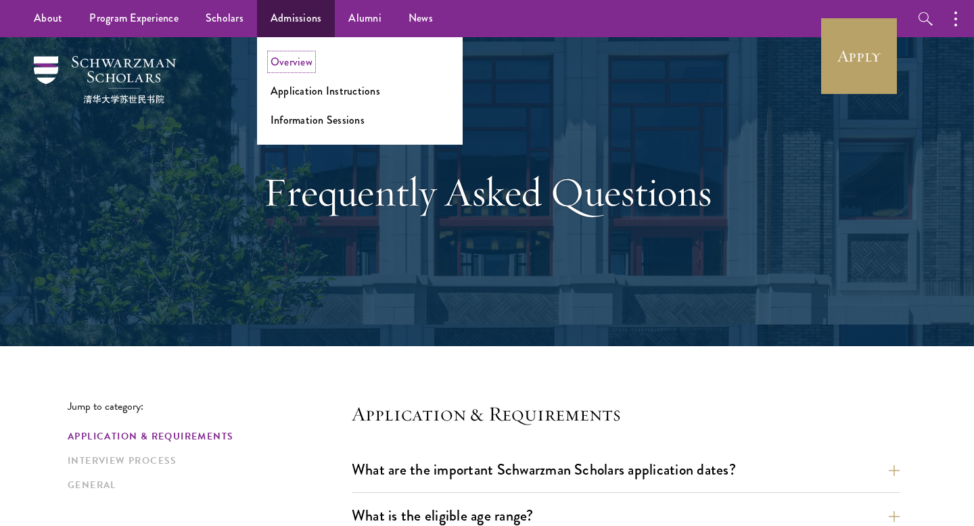
click at [296, 58] on link "Overview" at bounding box center [292, 62] width 42 height 16
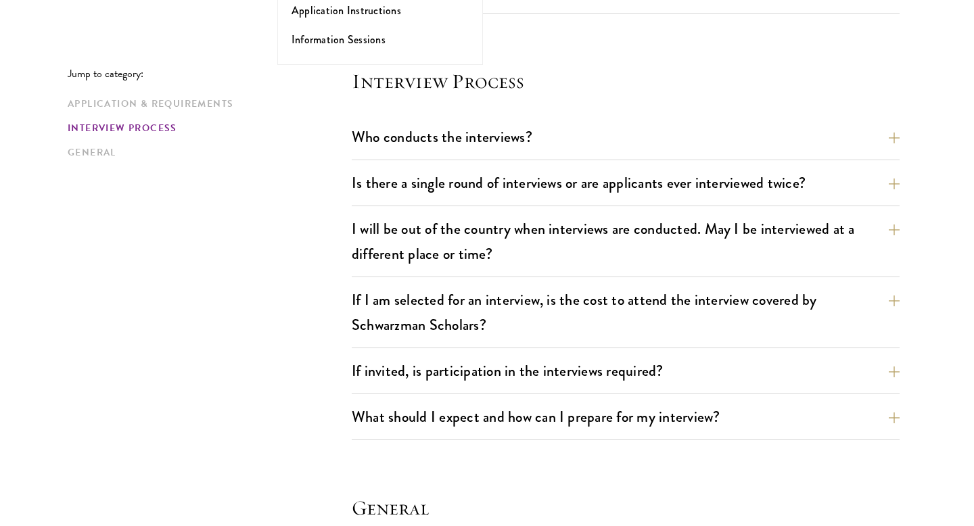
scroll to position [276, 0]
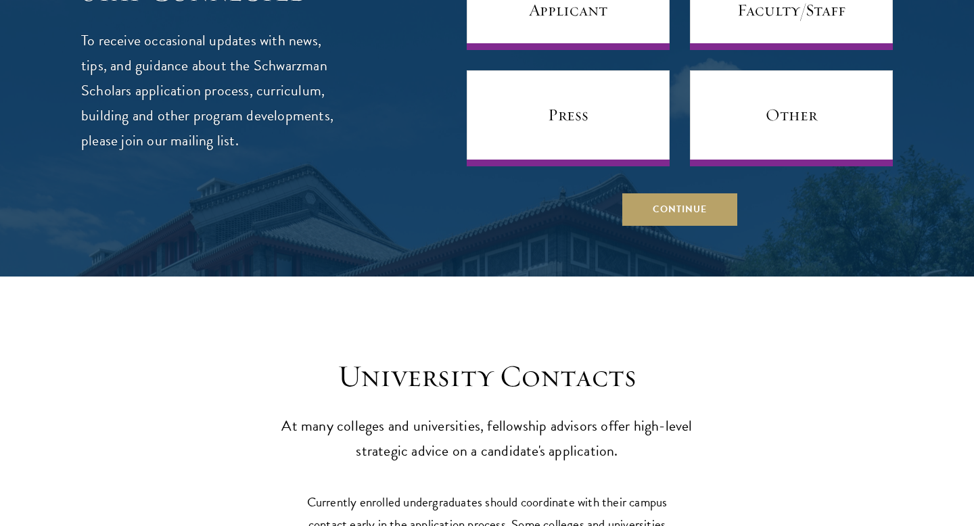
scroll to position [5524, 0]
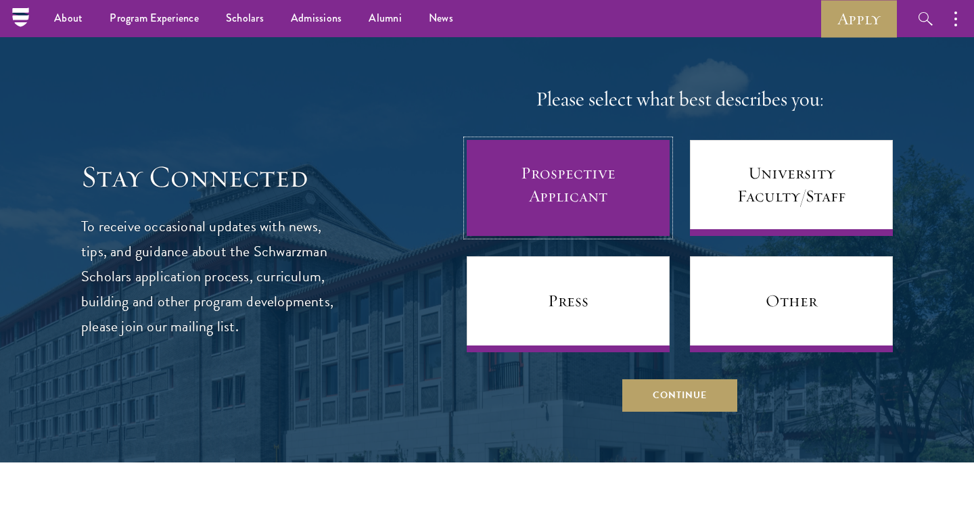
click at [554, 179] on link "Prospective Applicant" at bounding box center [568, 188] width 203 height 96
click at [515, 184] on link "Prospective Applicant" at bounding box center [568, 188] width 203 height 96
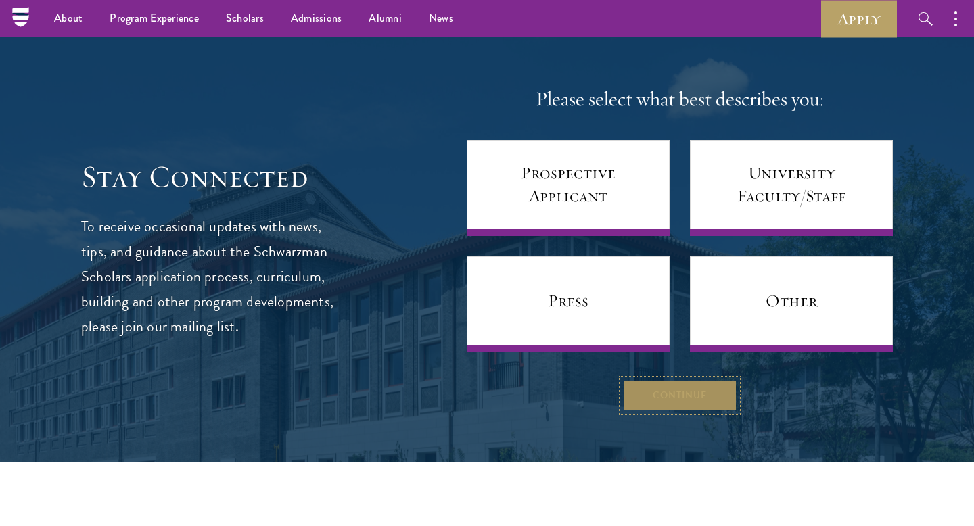
click at [650, 399] on button "Continue" at bounding box center [679, 396] width 115 height 32
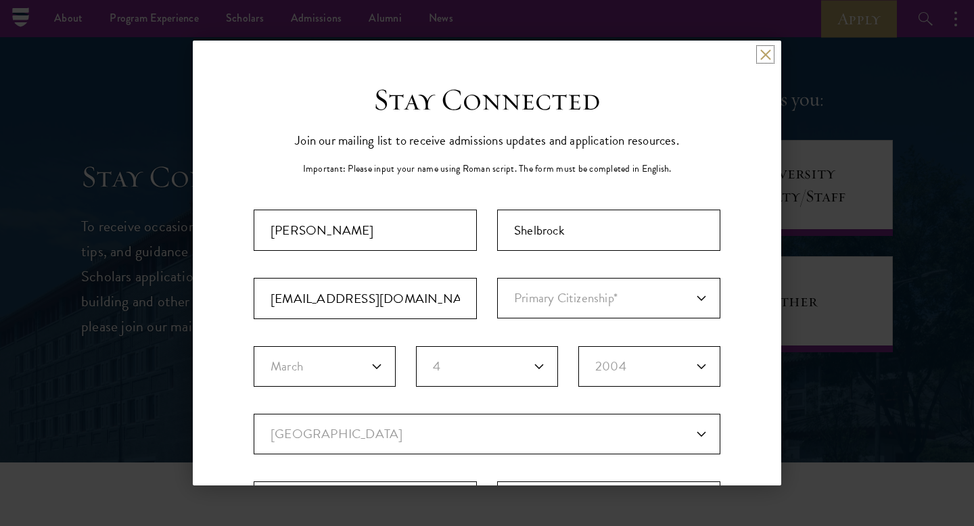
click at [765, 53] on button at bounding box center [766, 55] width 12 height 12
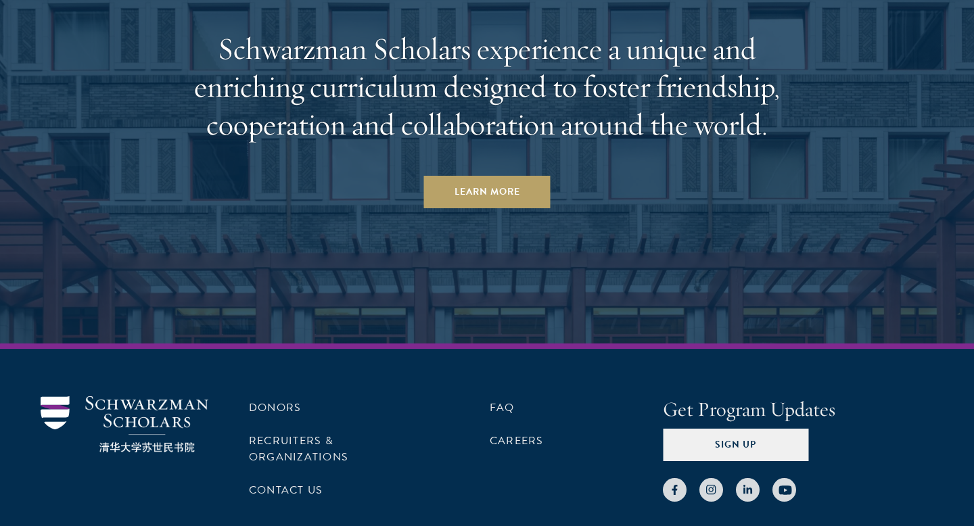
scroll to position [6908, 0]
